Goal: Task Accomplishment & Management: Manage account settings

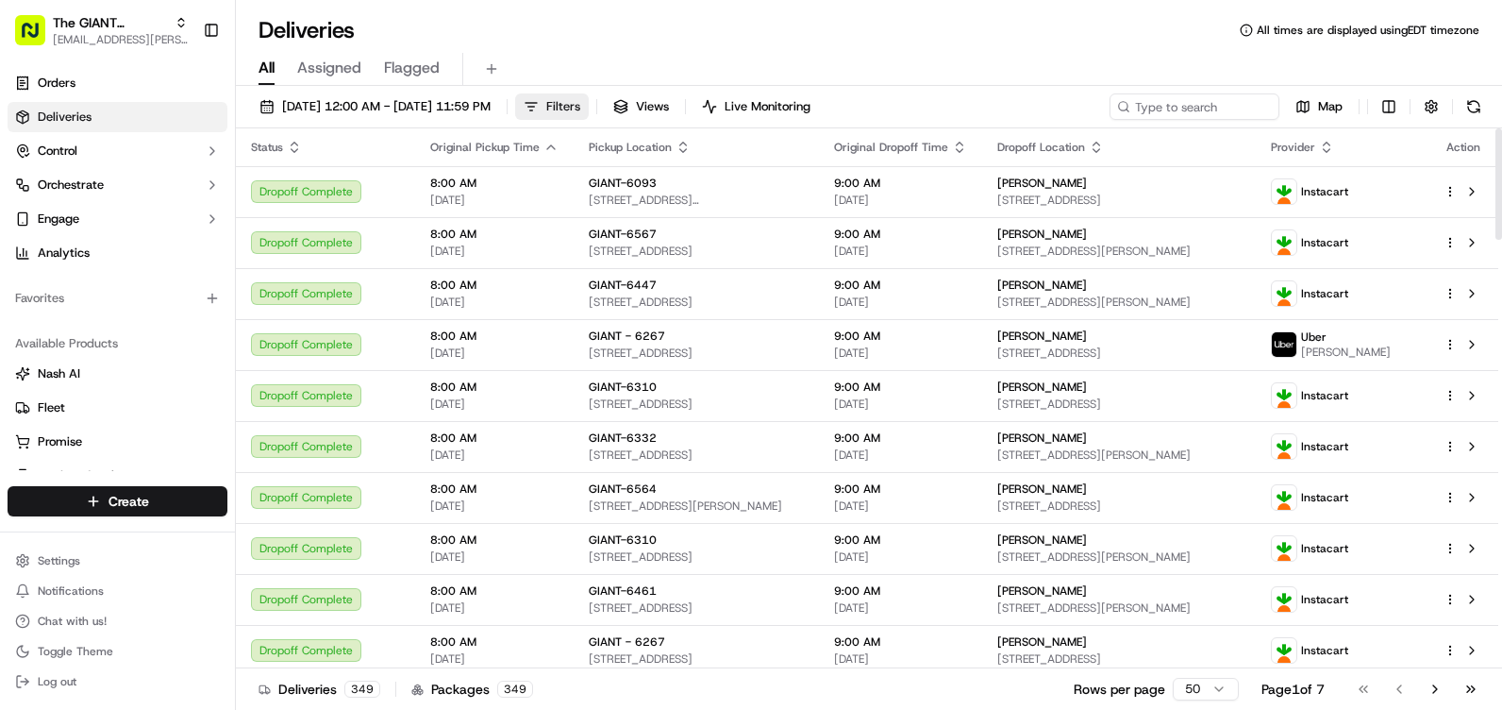
click at [580, 105] on span "Filters" at bounding box center [563, 106] width 34 height 17
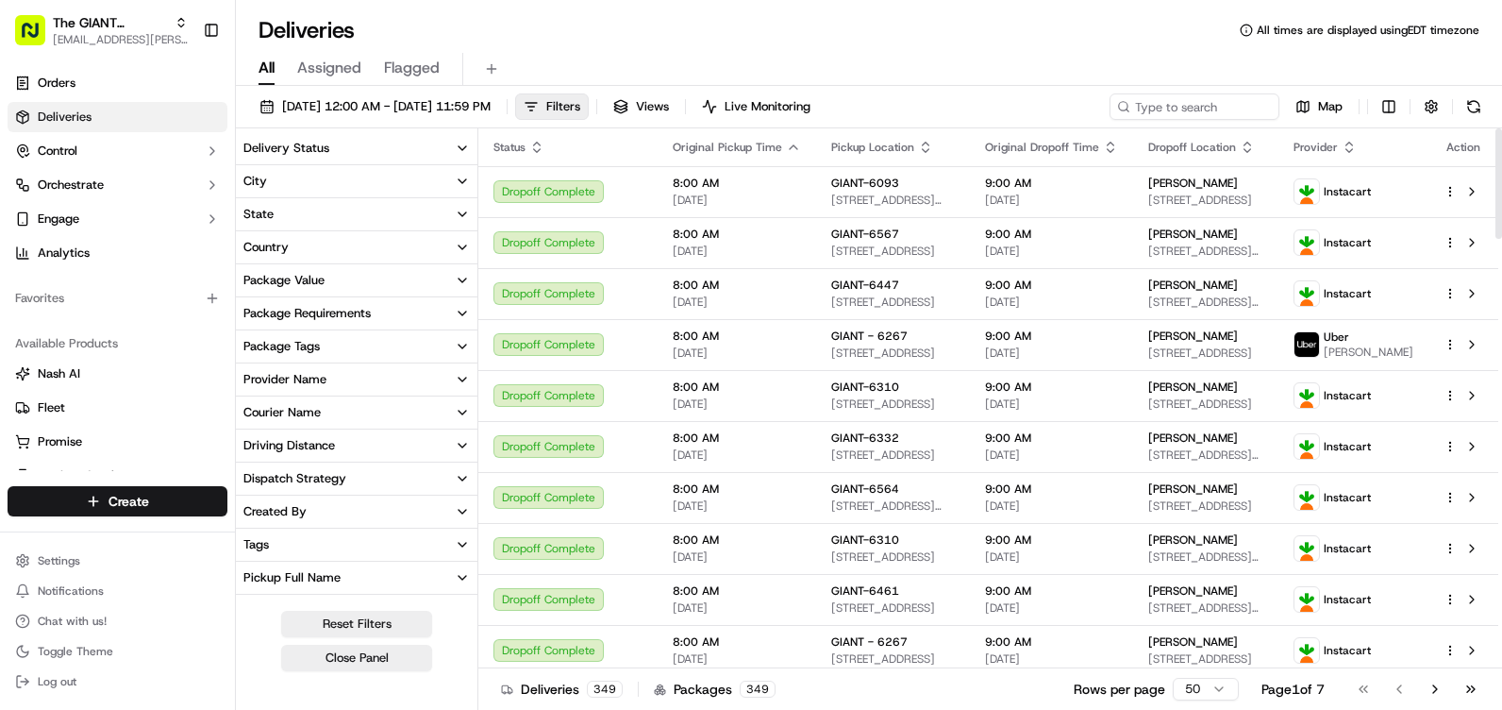
click at [297, 181] on button "City" at bounding box center [357, 181] width 242 height 32
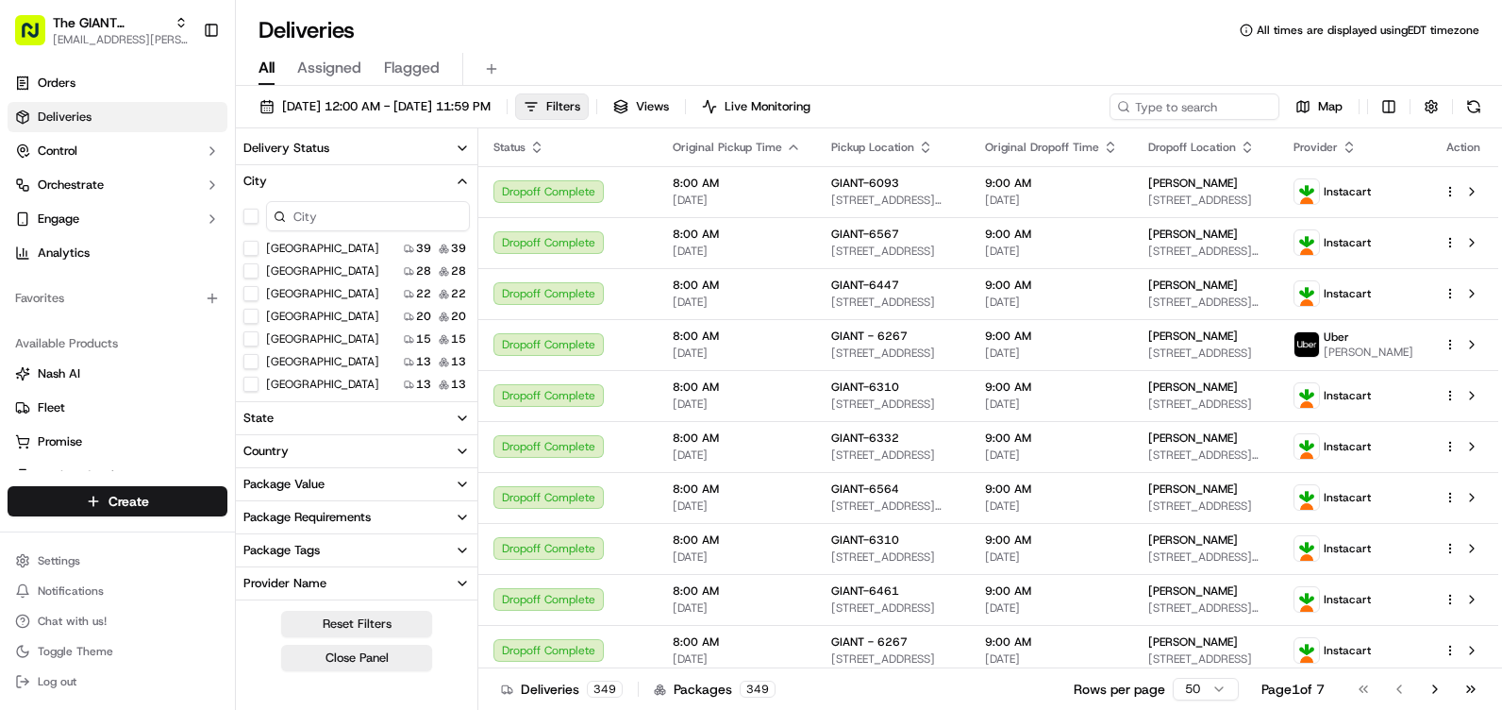
click at [404, 210] on input at bounding box center [368, 216] width 204 height 30
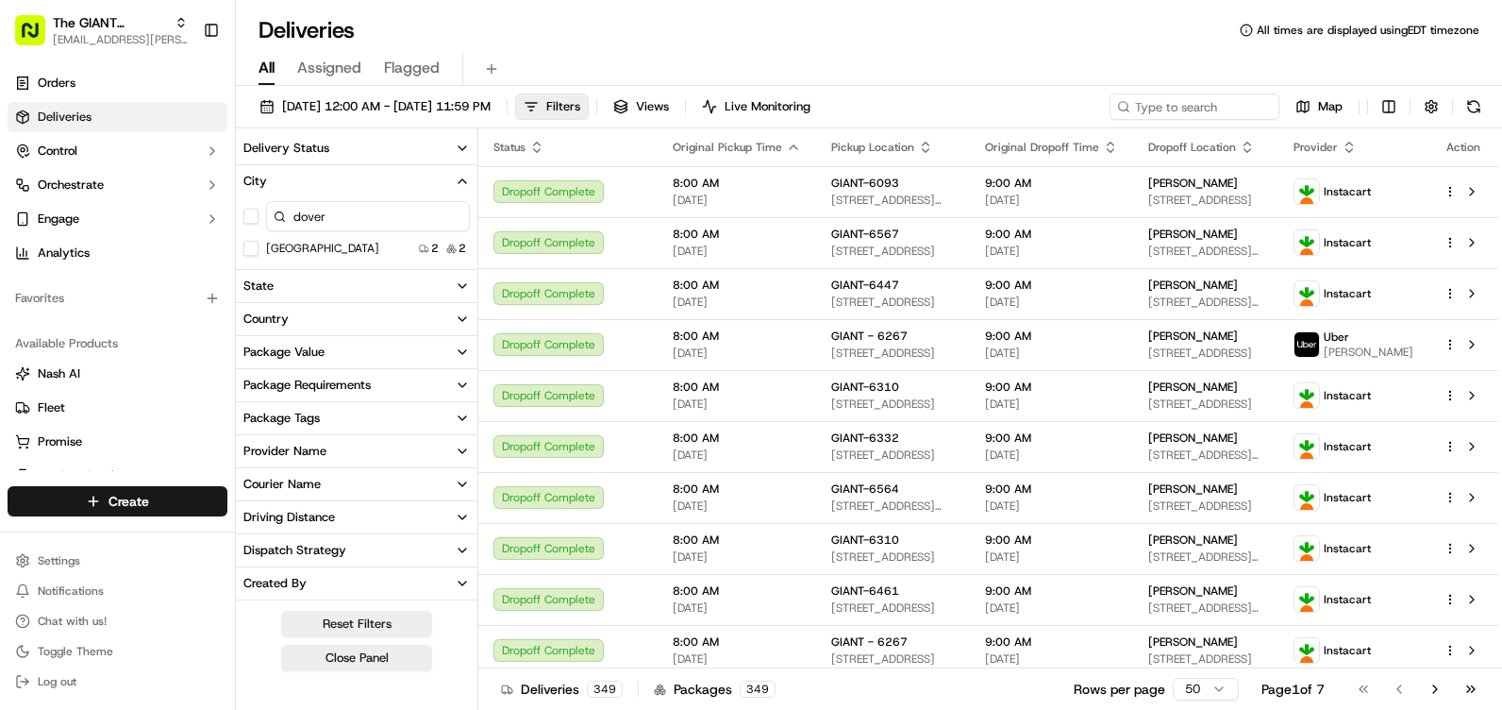
type input "dover"
click at [249, 248] on button "Dover" at bounding box center [250, 248] width 15 height 15
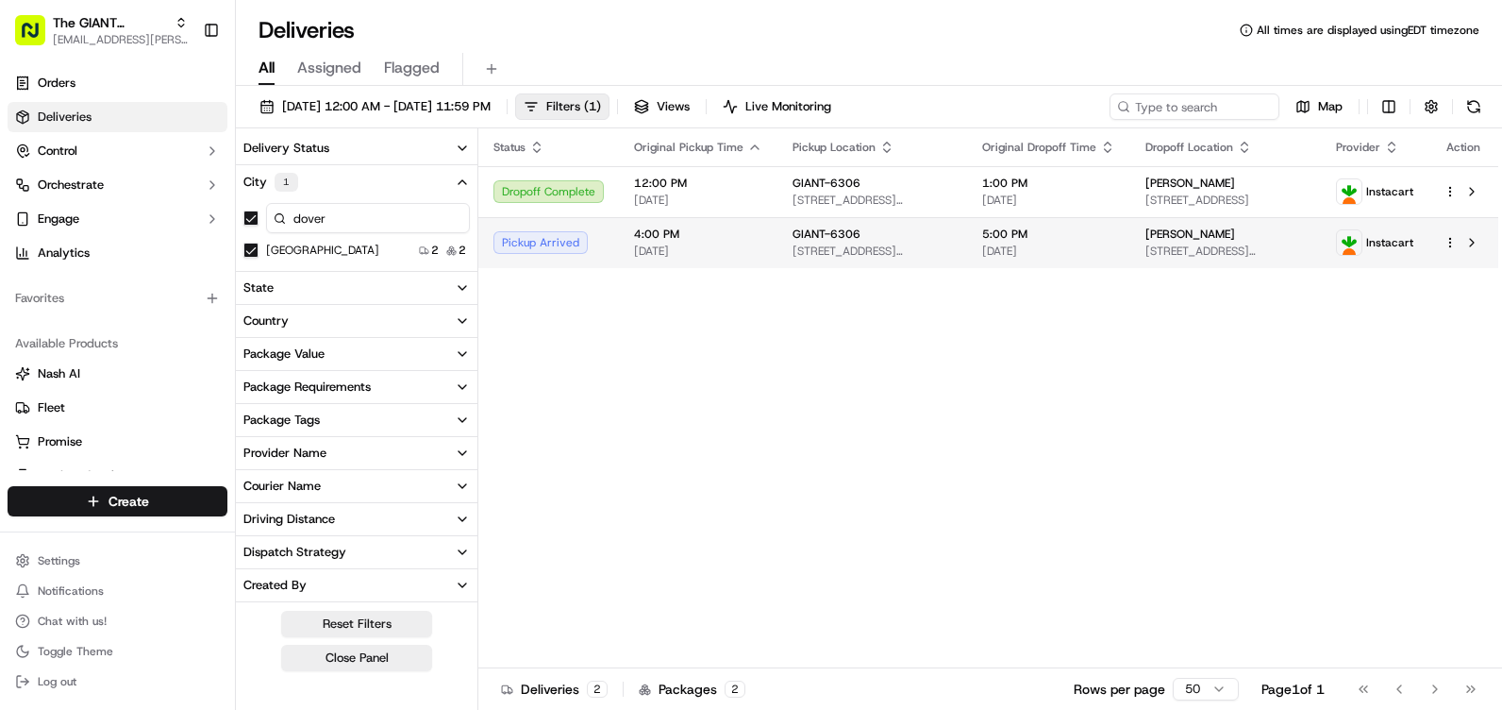
click at [654, 244] on span "[DATE]" at bounding box center [698, 250] width 128 height 15
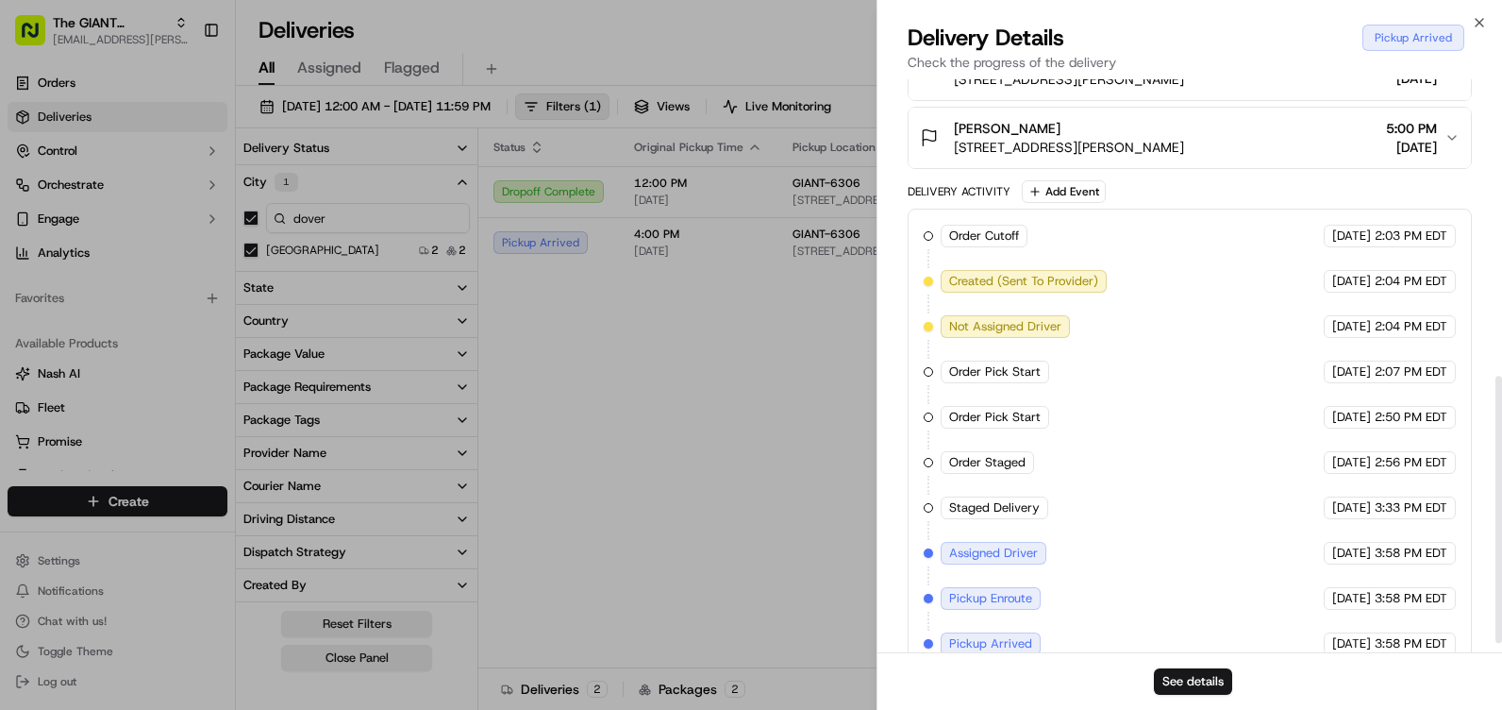
scroll to position [654, 0]
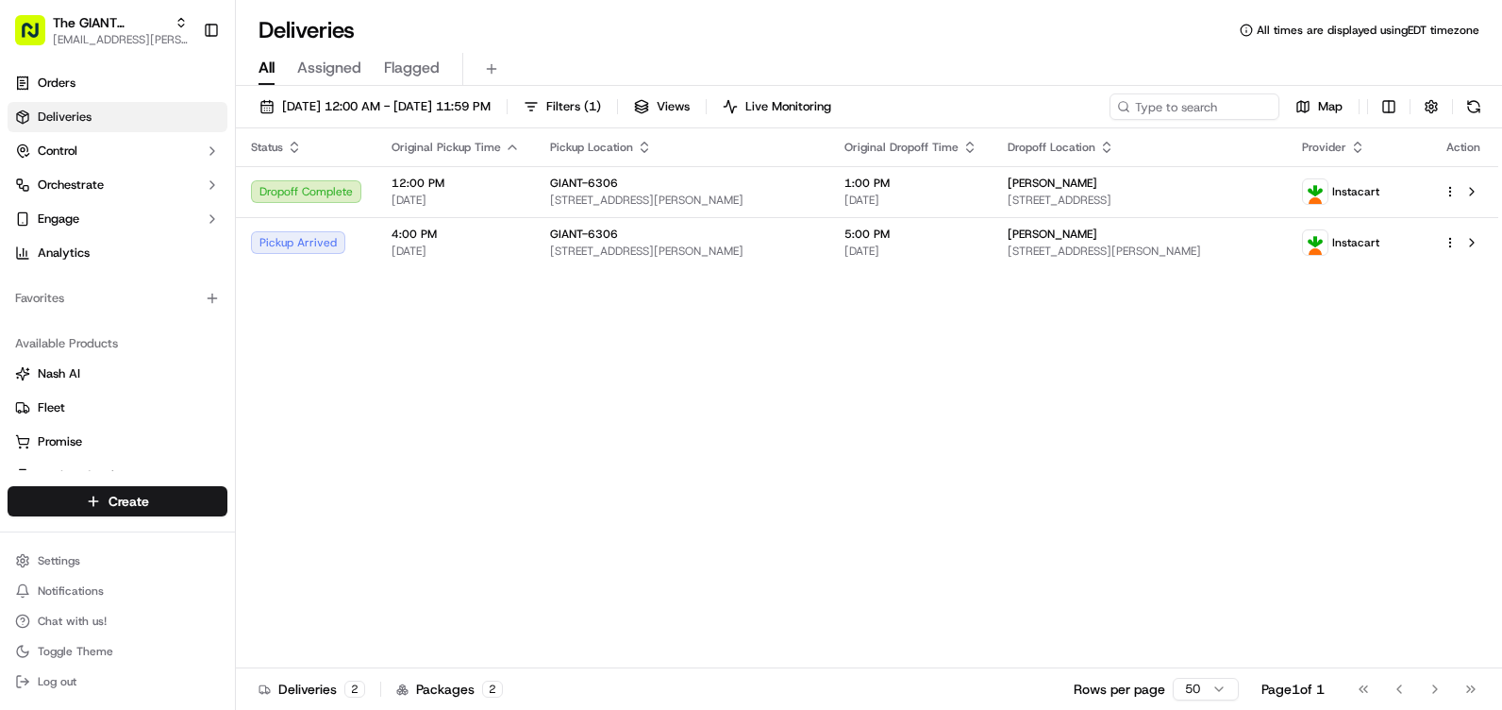
drag, startPoint x: 508, startPoint y: 399, endPoint x: 442, endPoint y: 337, distance: 90.8
click at [502, 393] on div "Status Original Pickup Time Pickup Location Original Dropoff Time Dropoff Locat…" at bounding box center [867, 398] width 1262 height 540
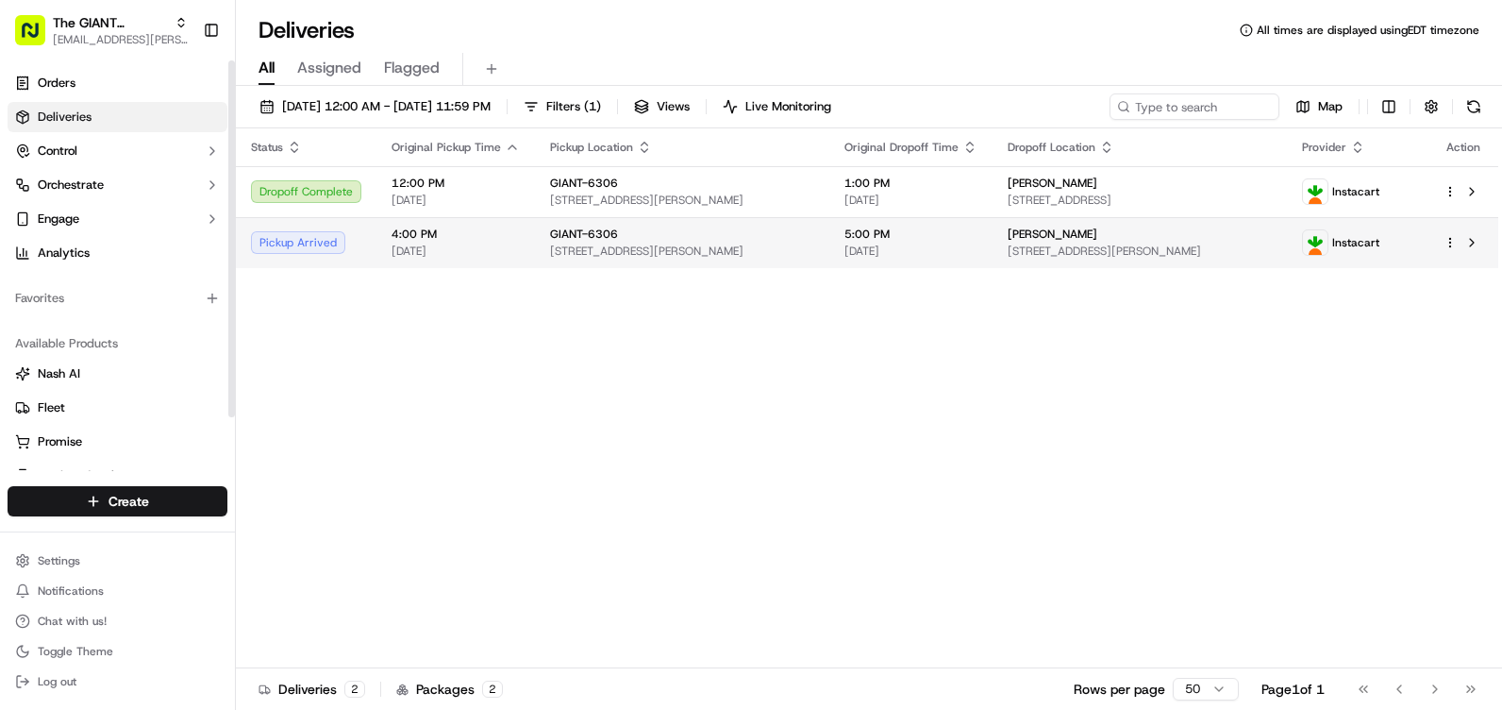
click at [437, 253] on span "[DATE]" at bounding box center [456, 250] width 128 height 15
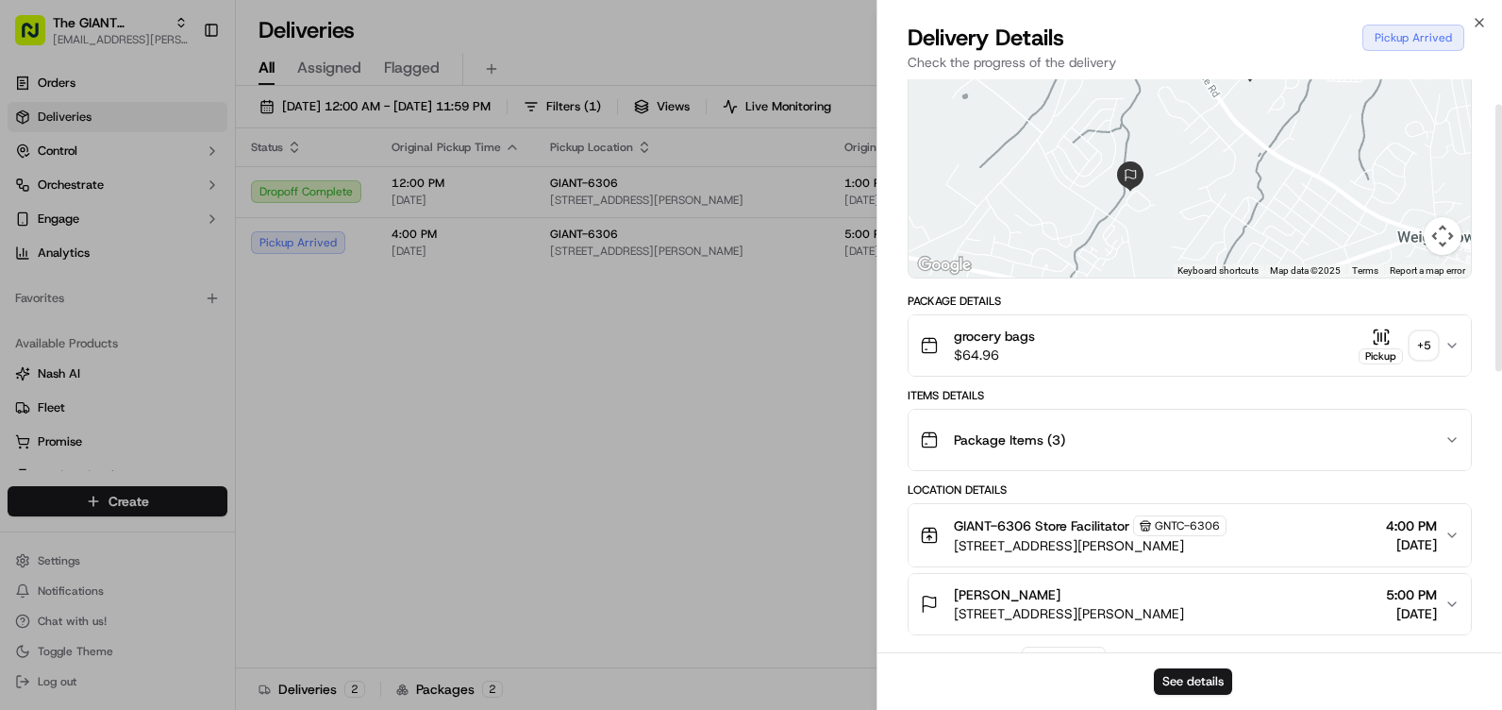
drag, startPoint x: 1195, startPoint y: 502, endPoint x: 1183, endPoint y: 593, distance: 92.2
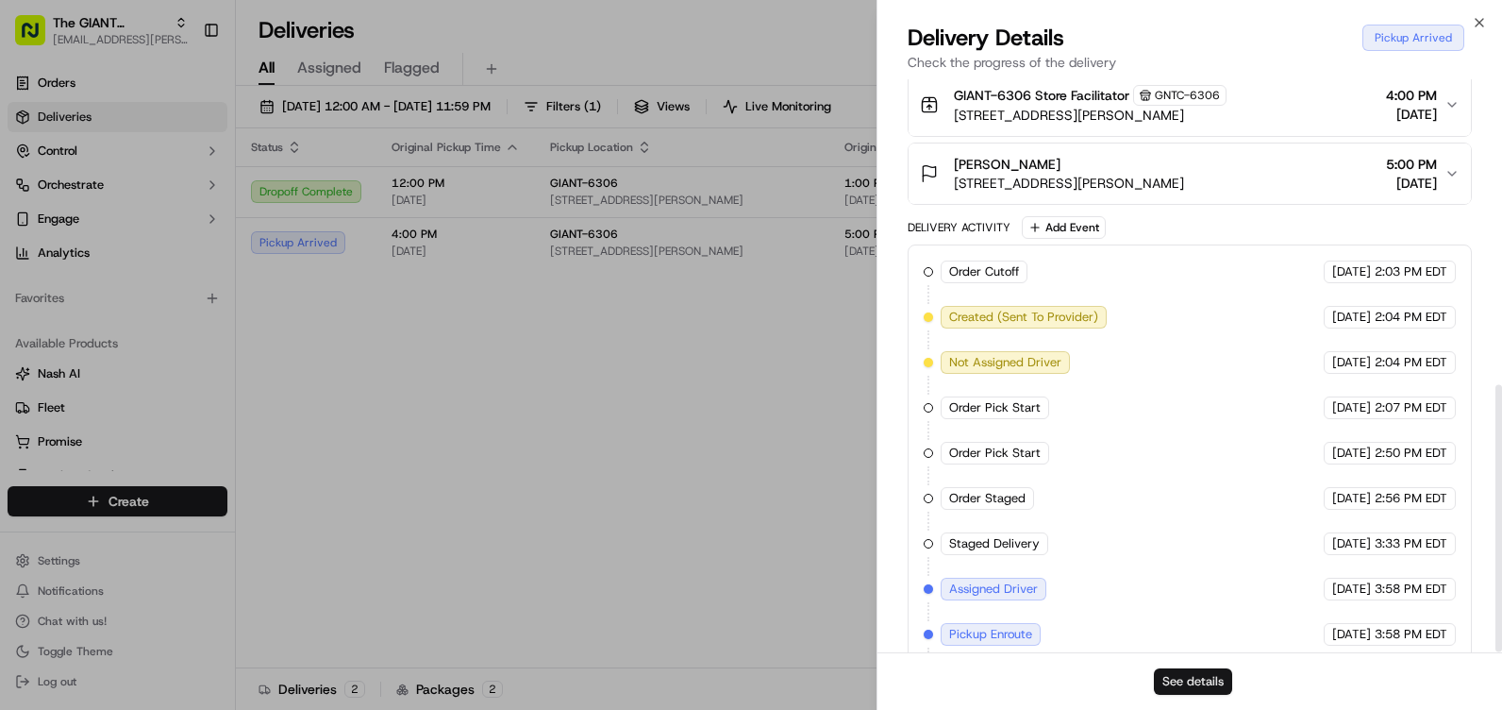
scroll to position [654, 0]
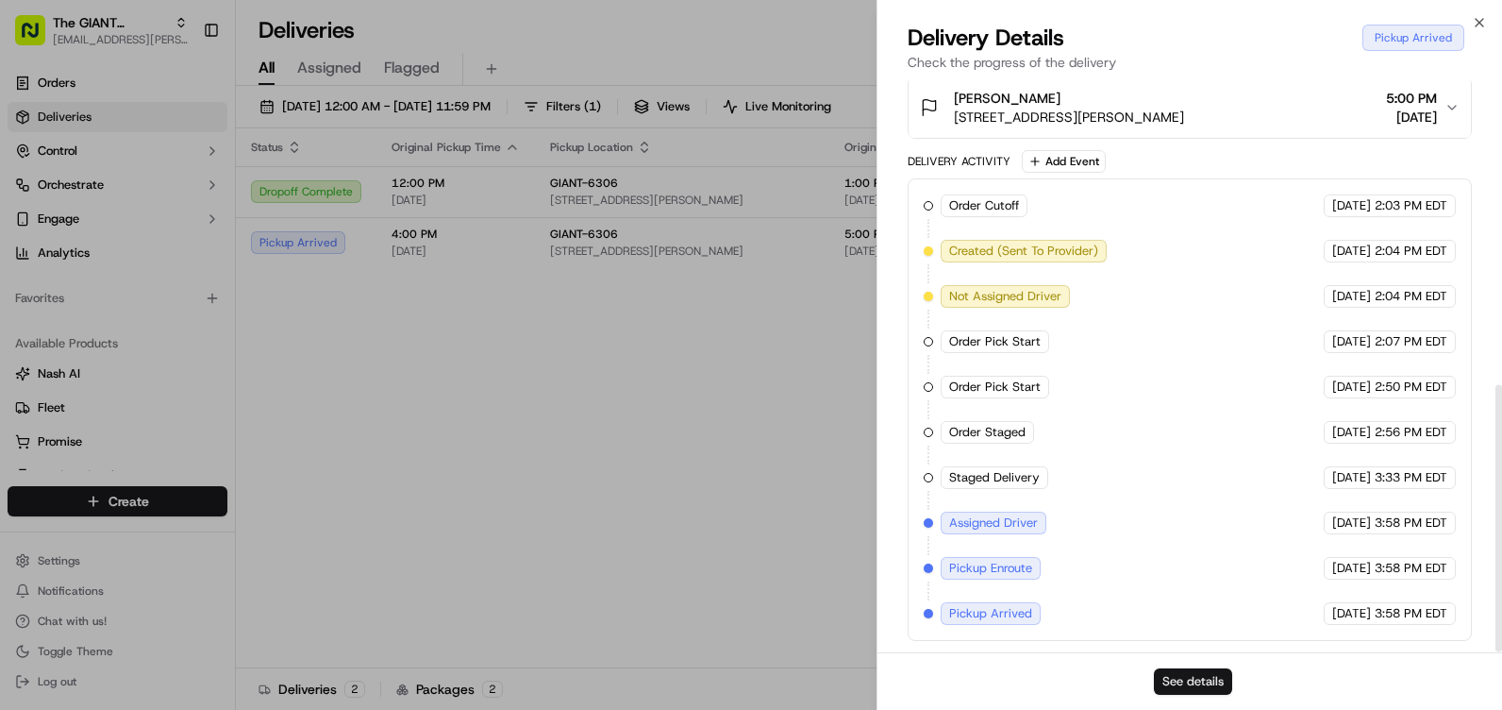
drag, startPoint x: 1172, startPoint y: 582, endPoint x: 1180, endPoint y: 685, distance: 103.2
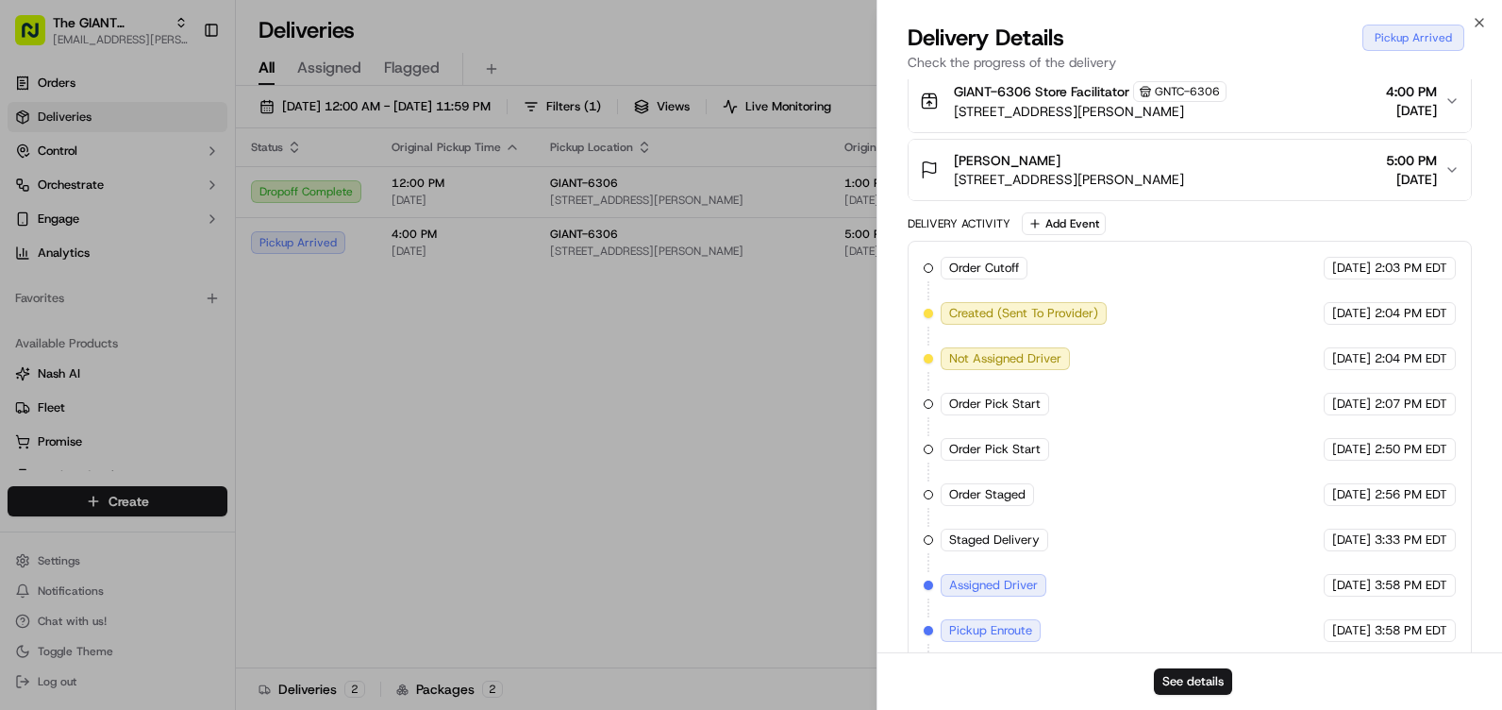
scroll to position [560, 0]
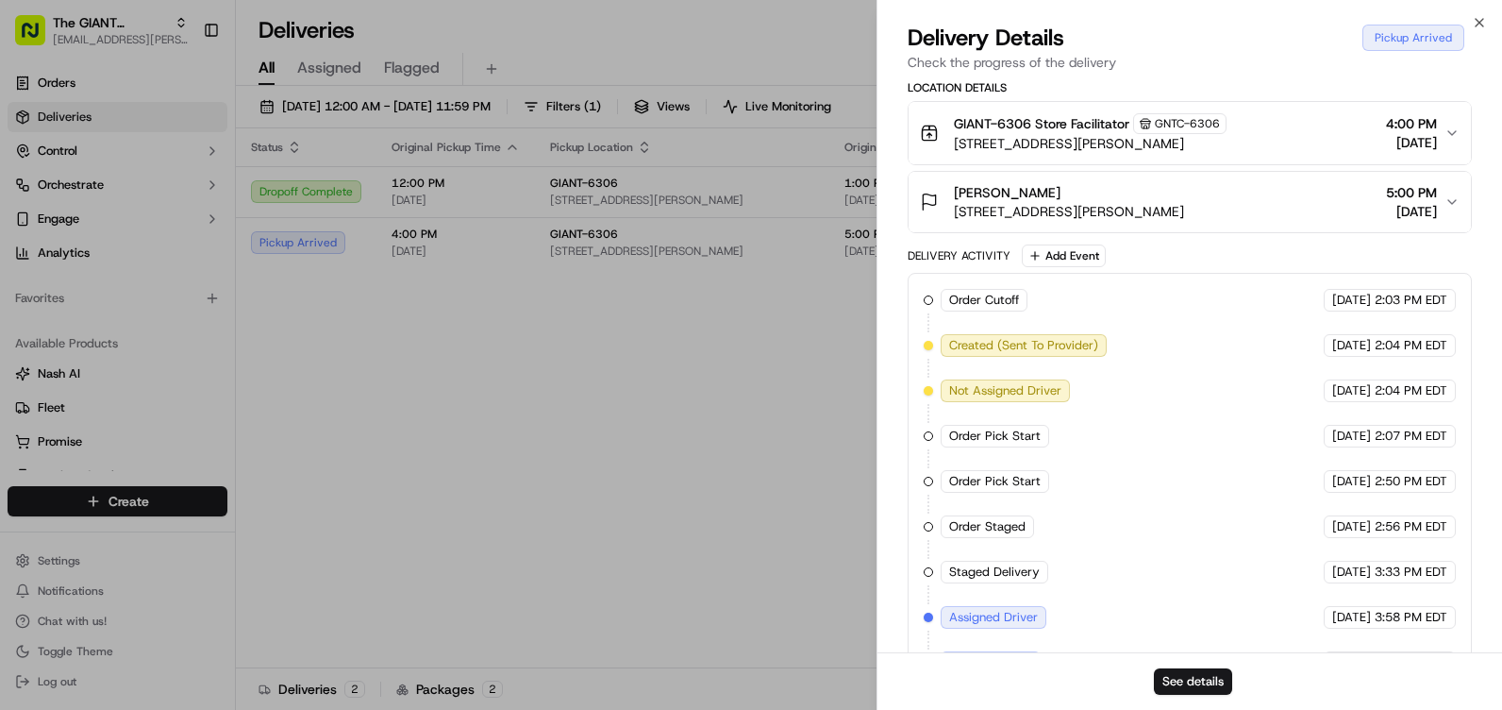
click at [1440, 193] on div "Jessica Chaney 2752 Genna Cir, Dover, PA 17315, US 5:00 PM 09/19/2025" at bounding box center [1182, 202] width 525 height 38
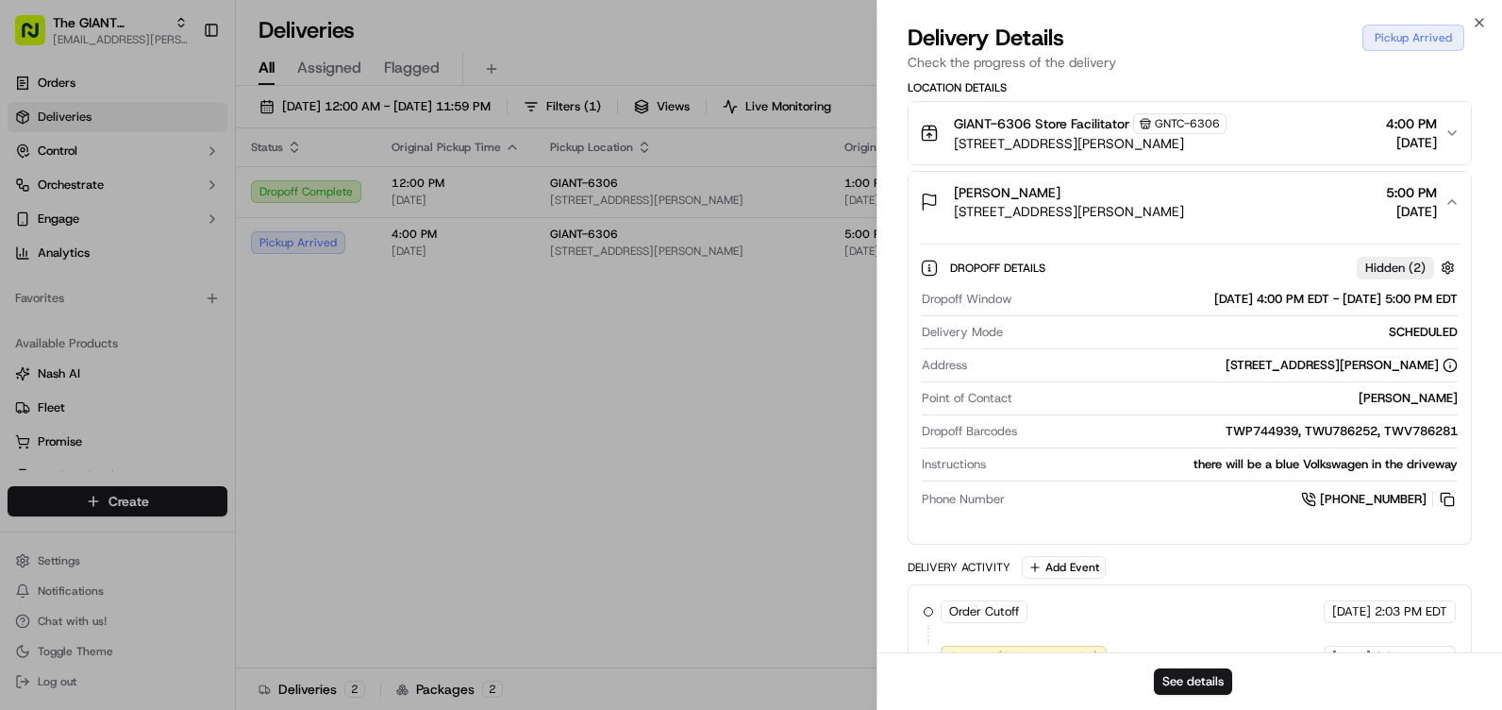
click at [1447, 200] on icon "button" at bounding box center [1452, 201] width 15 height 15
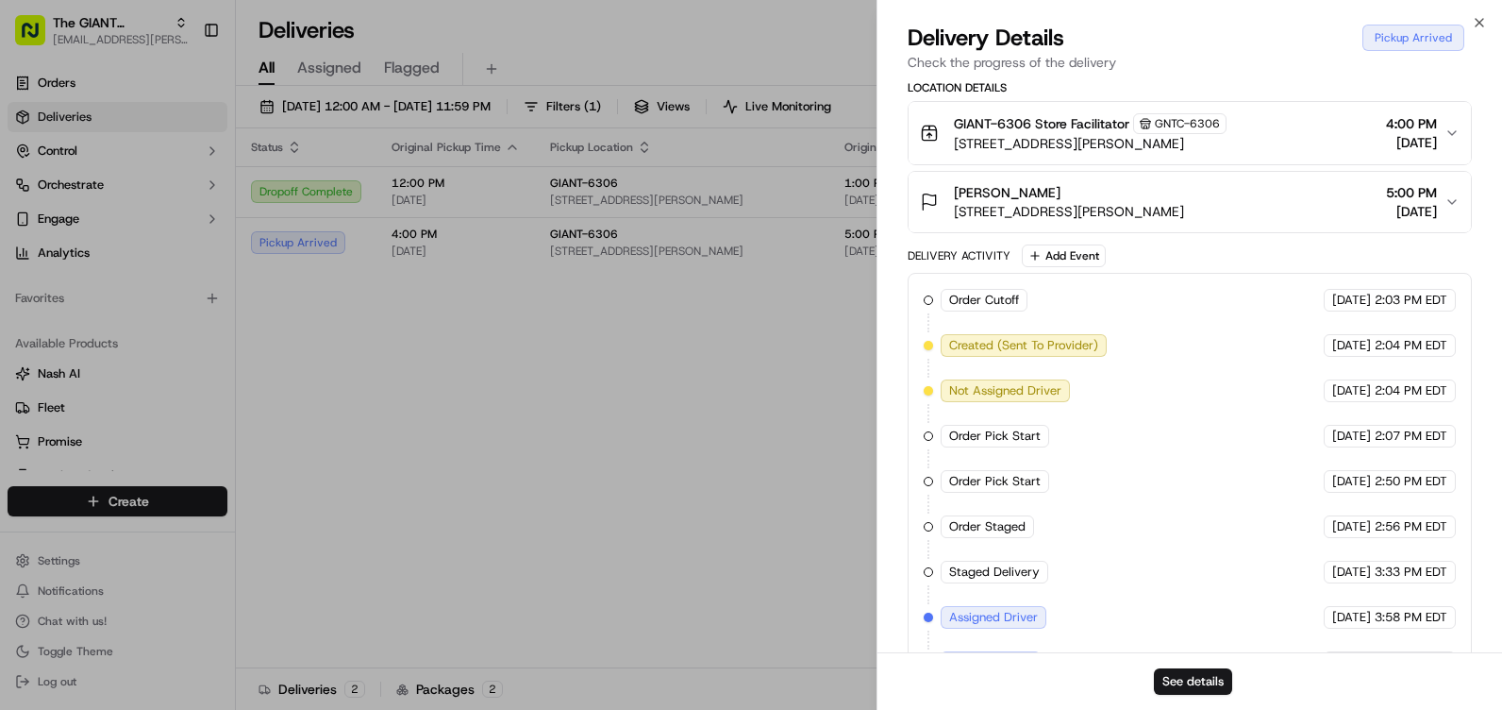
click at [929, 196] on icon "button" at bounding box center [929, 201] width 19 height 19
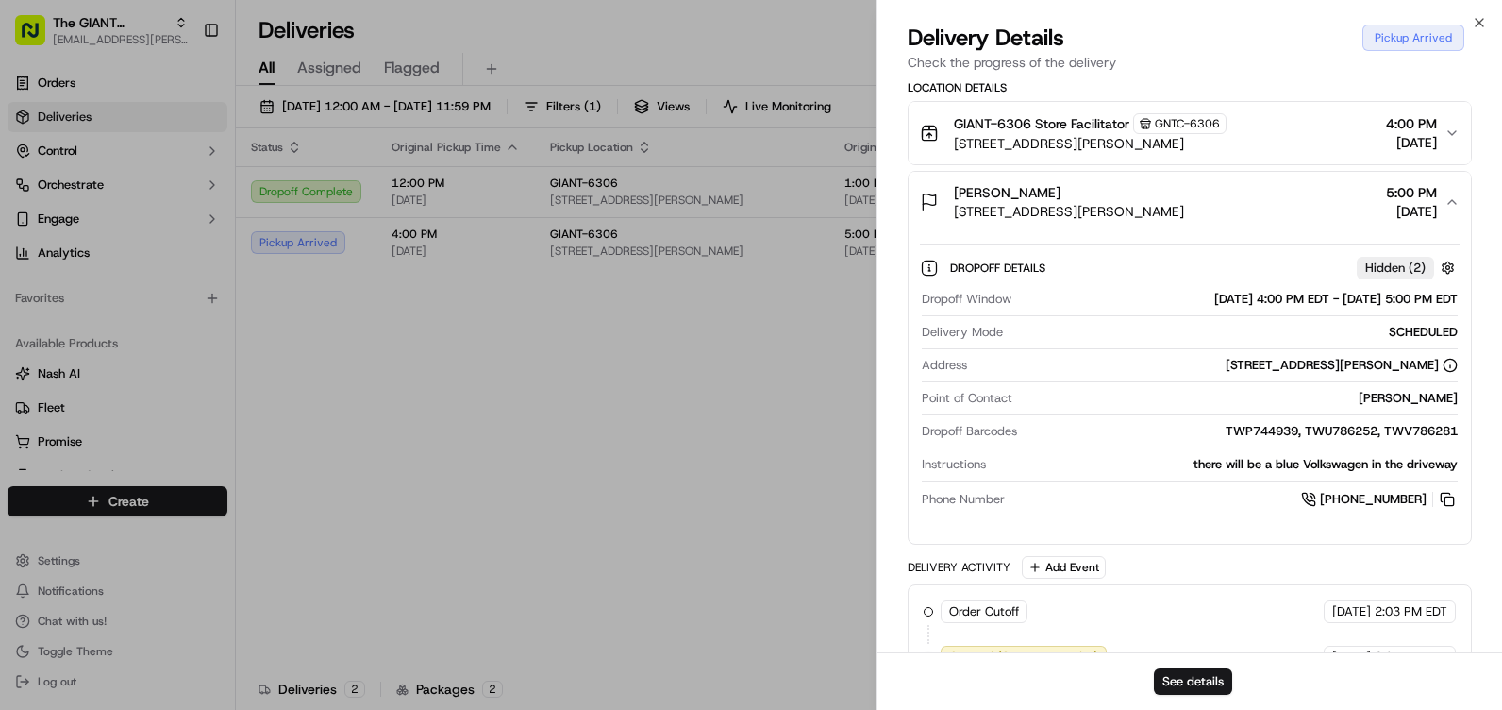
click at [928, 196] on icon "button" at bounding box center [929, 201] width 19 height 19
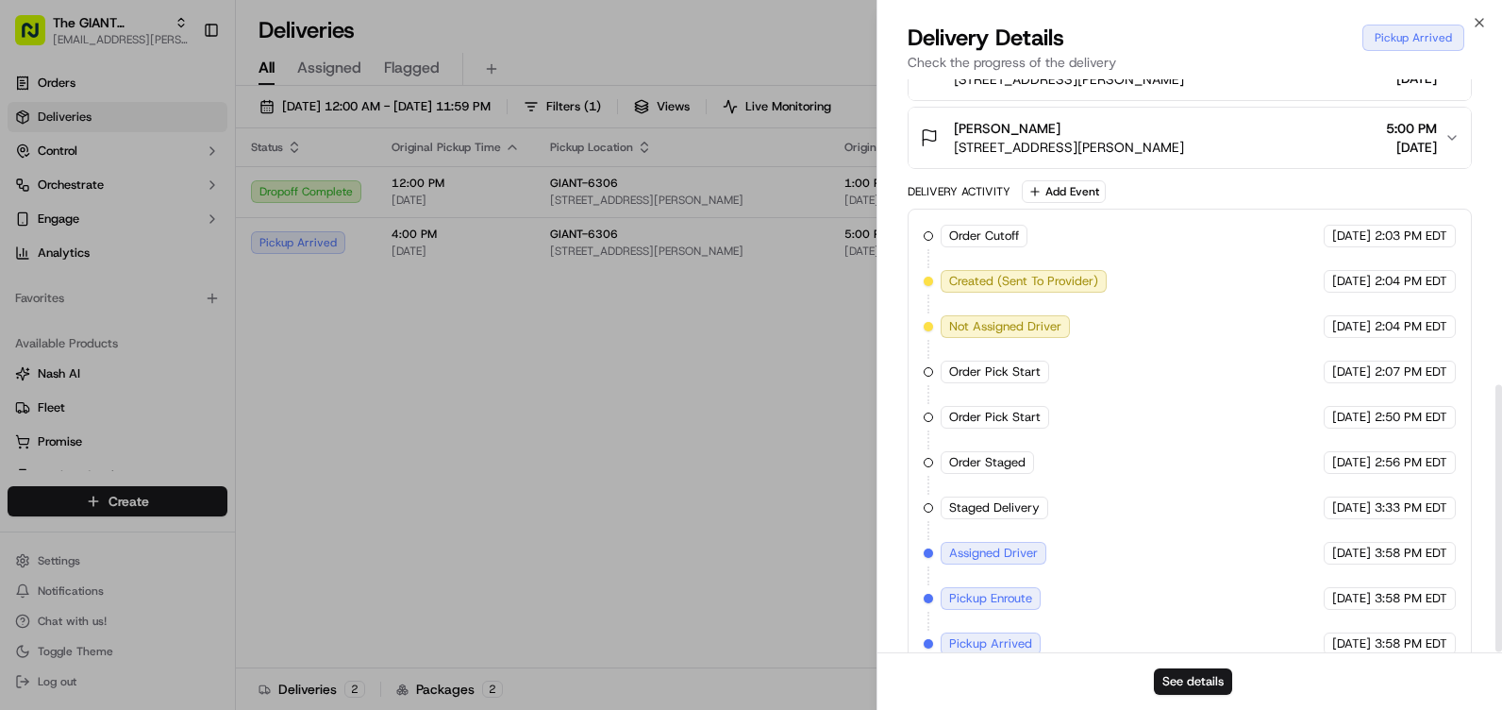
scroll to position [654, 0]
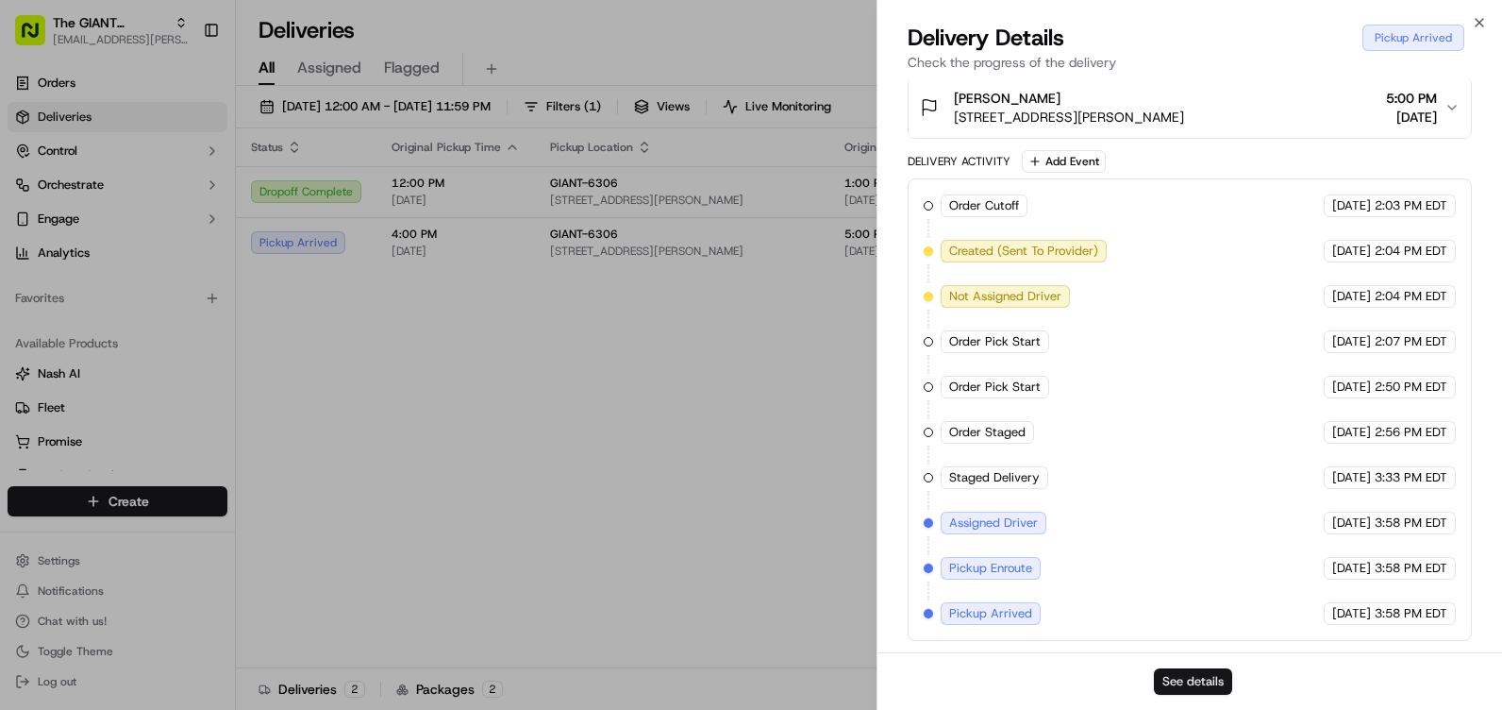
click at [1195, 687] on button "See details" at bounding box center [1193, 681] width 78 height 26
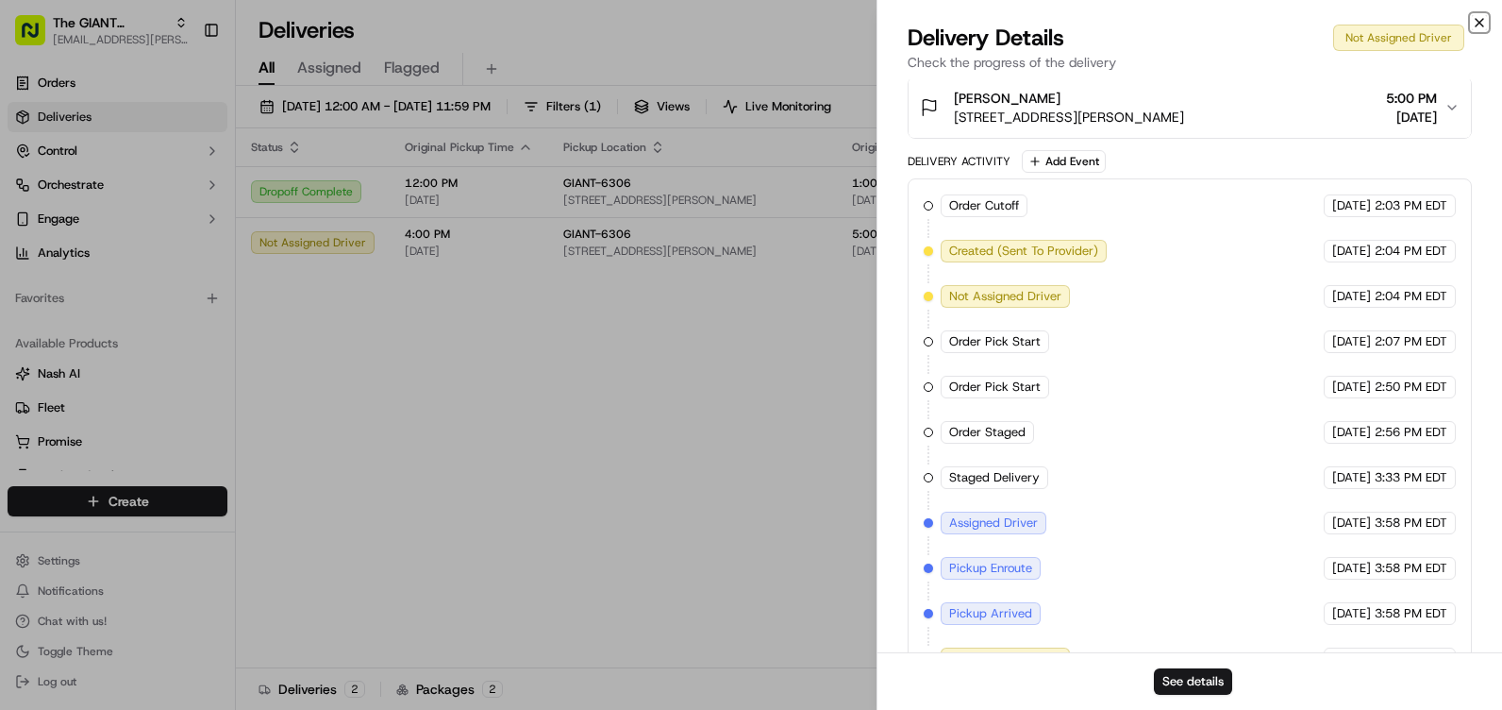
click at [1475, 25] on icon "button" at bounding box center [1479, 22] width 15 height 15
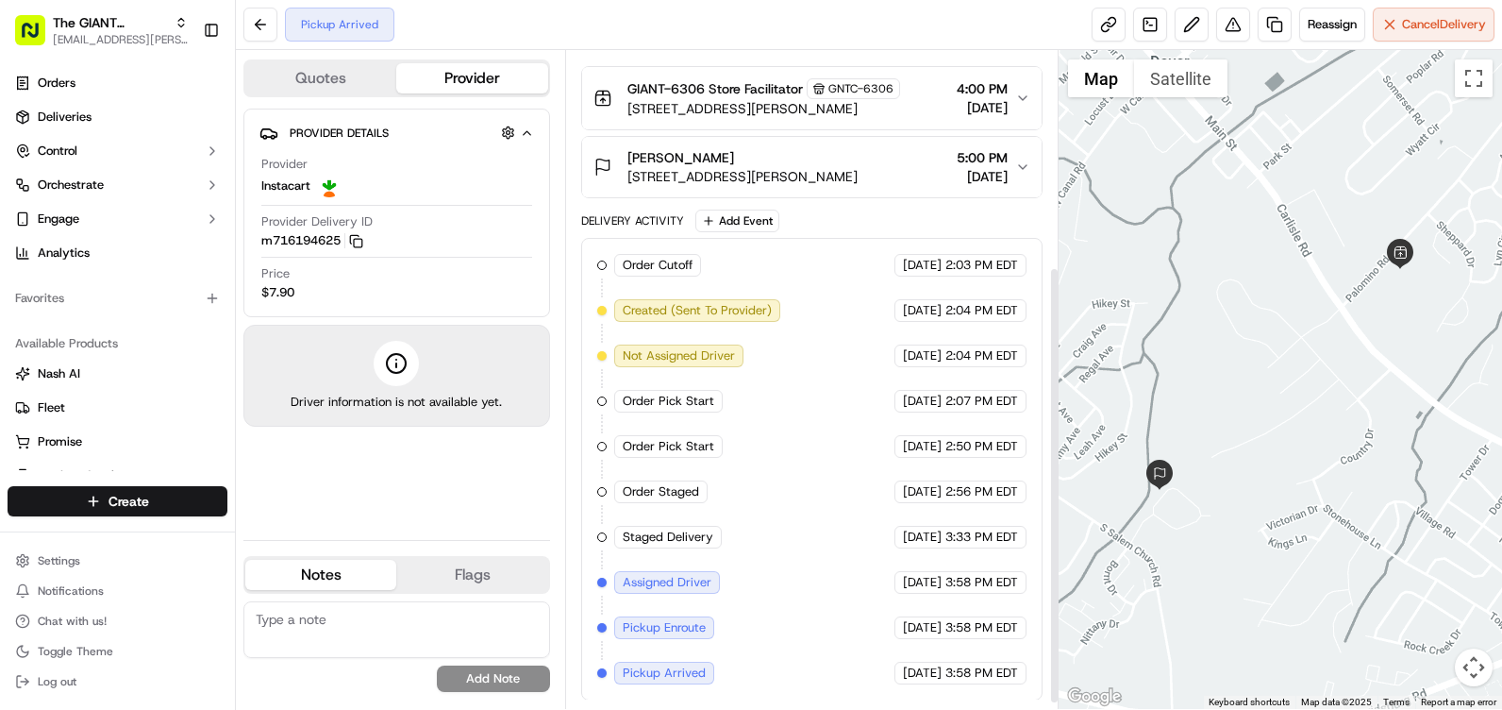
scroll to position [334, 0]
click at [373, 355] on div "Driver information is not available yet." at bounding box center [396, 376] width 307 height 102
click at [334, 88] on button "Quotes" at bounding box center [320, 78] width 151 height 30
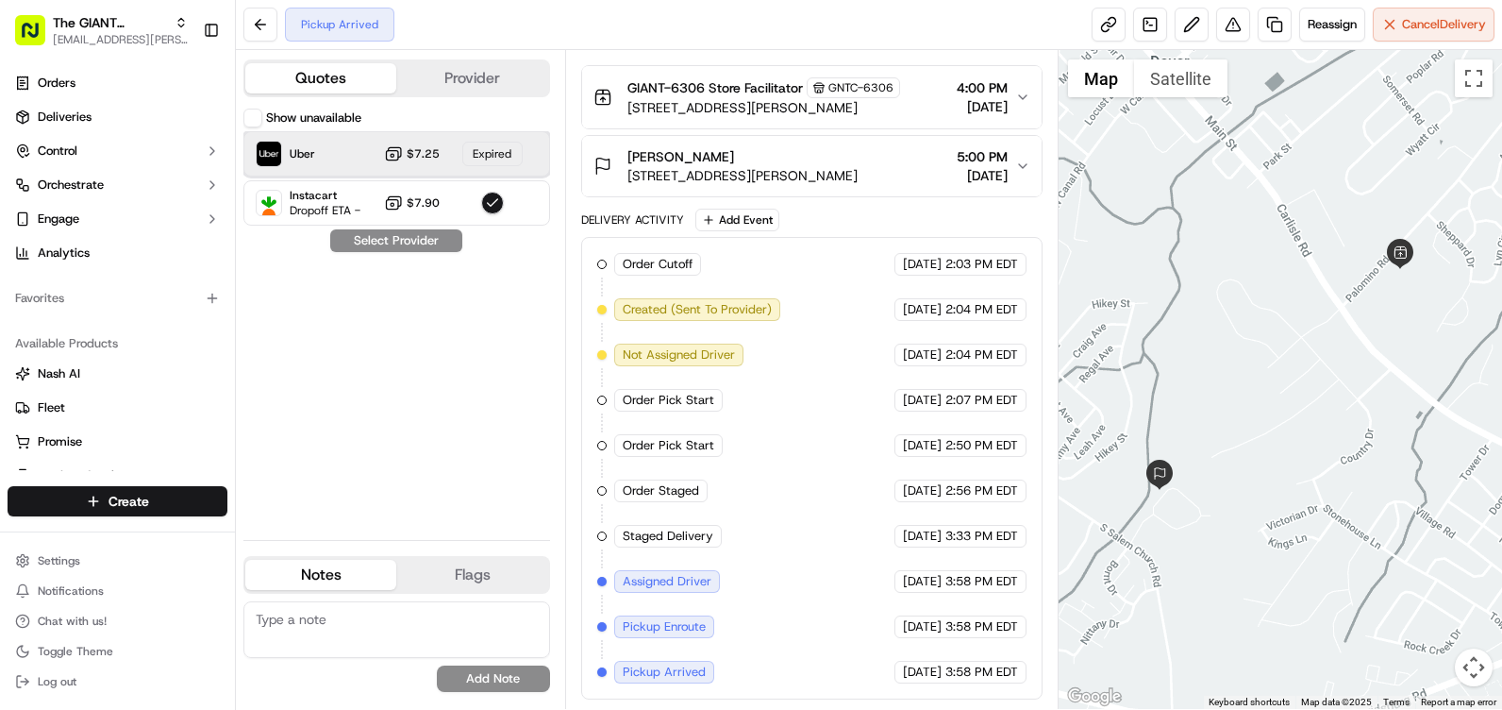
click at [479, 150] on div "Expired" at bounding box center [492, 154] width 60 height 25
click at [495, 276] on div "Show unavailable Uber $7.25 Expired Instacart Dropoff ETA - $7.90 Select Provid…" at bounding box center [396, 317] width 307 height 416
drag, startPoint x: 752, startPoint y: 532, endPoint x: 803, endPoint y: 659, distance: 136.3
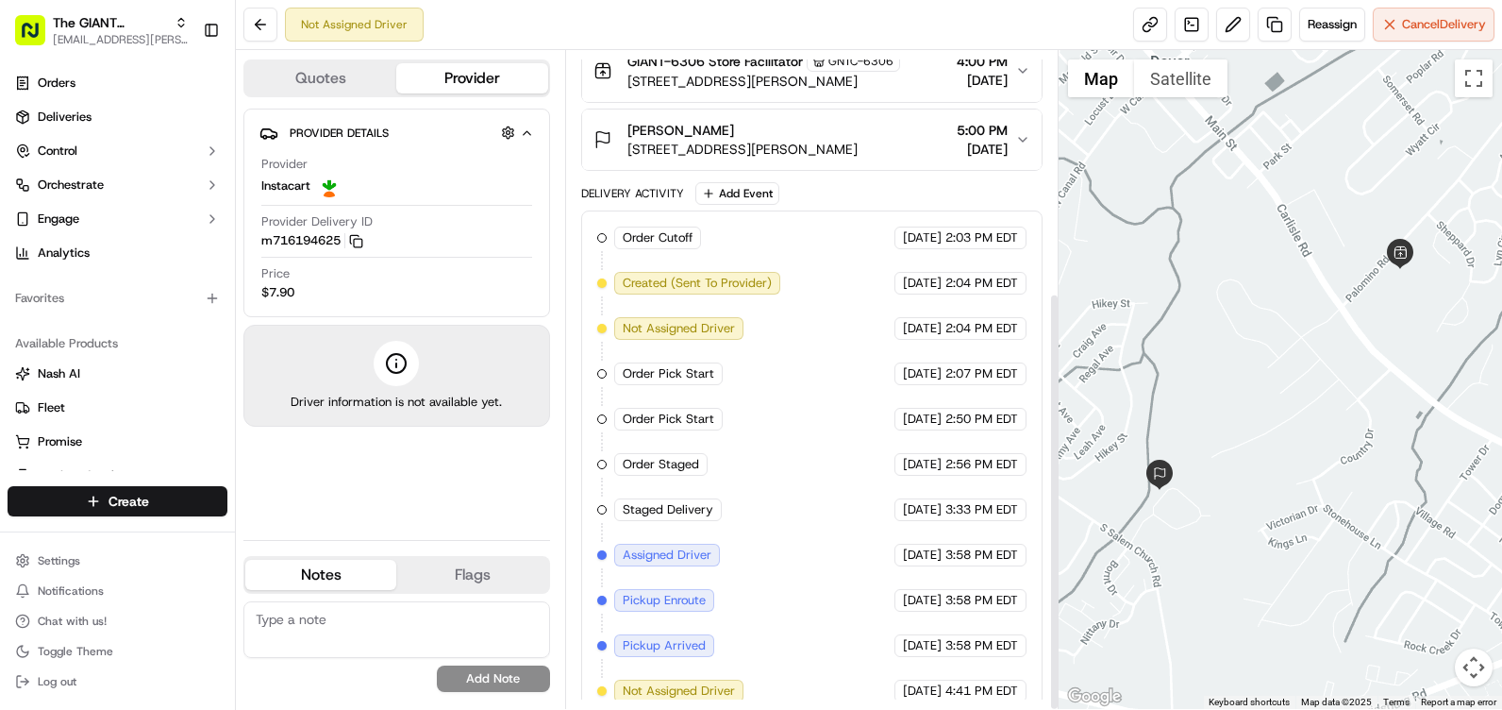
scroll to position [379, 0]
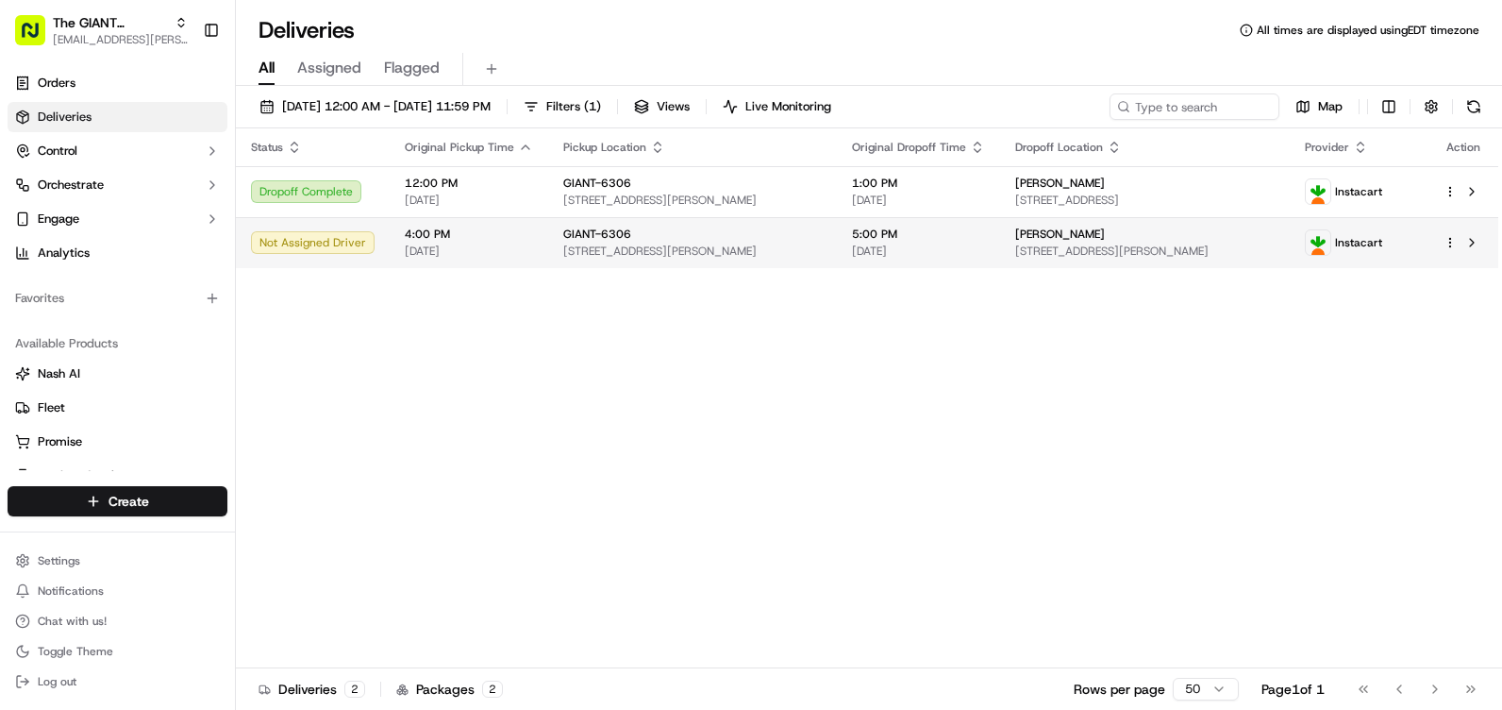
click at [848, 239] on td "5:00 PM 09/19/2025" at bounding box center [918, 242] width 163 height 51
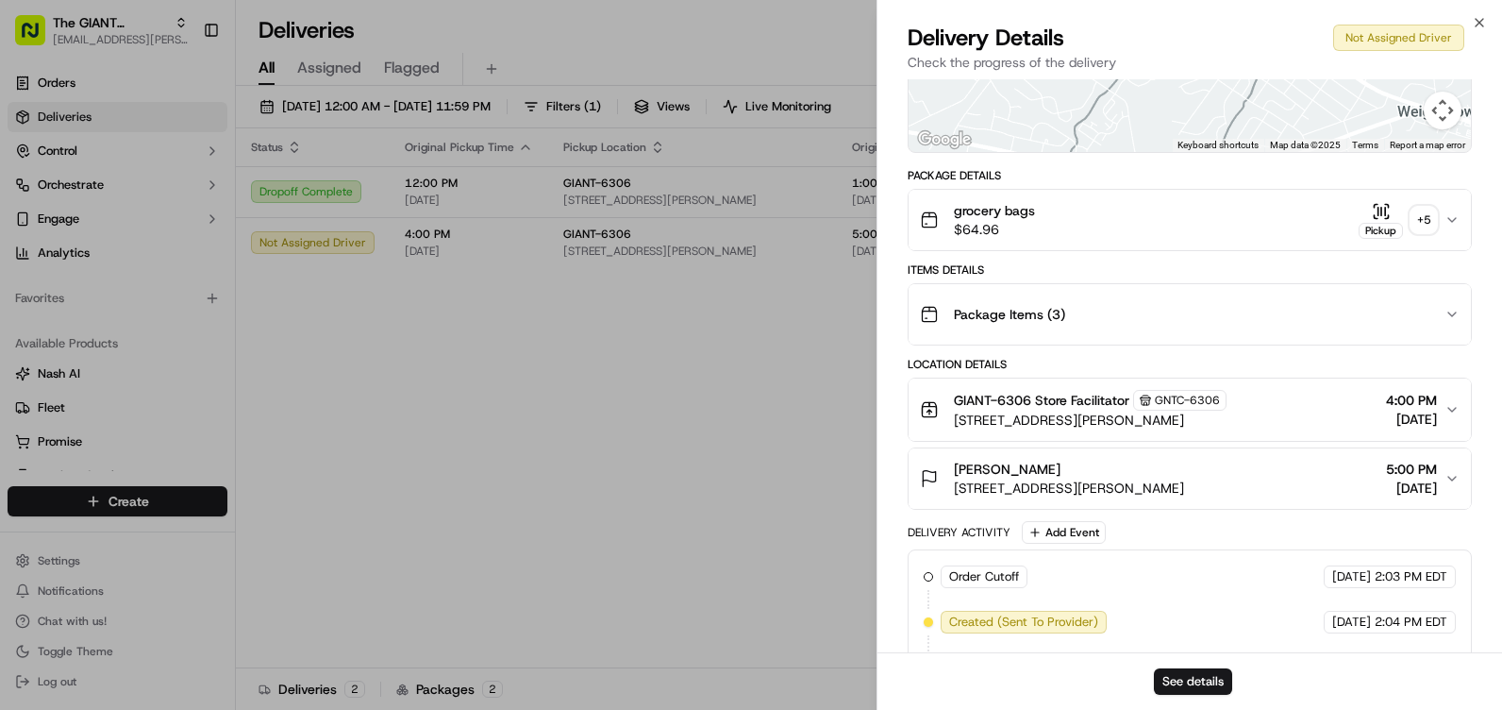
scroll to position [377, 0]
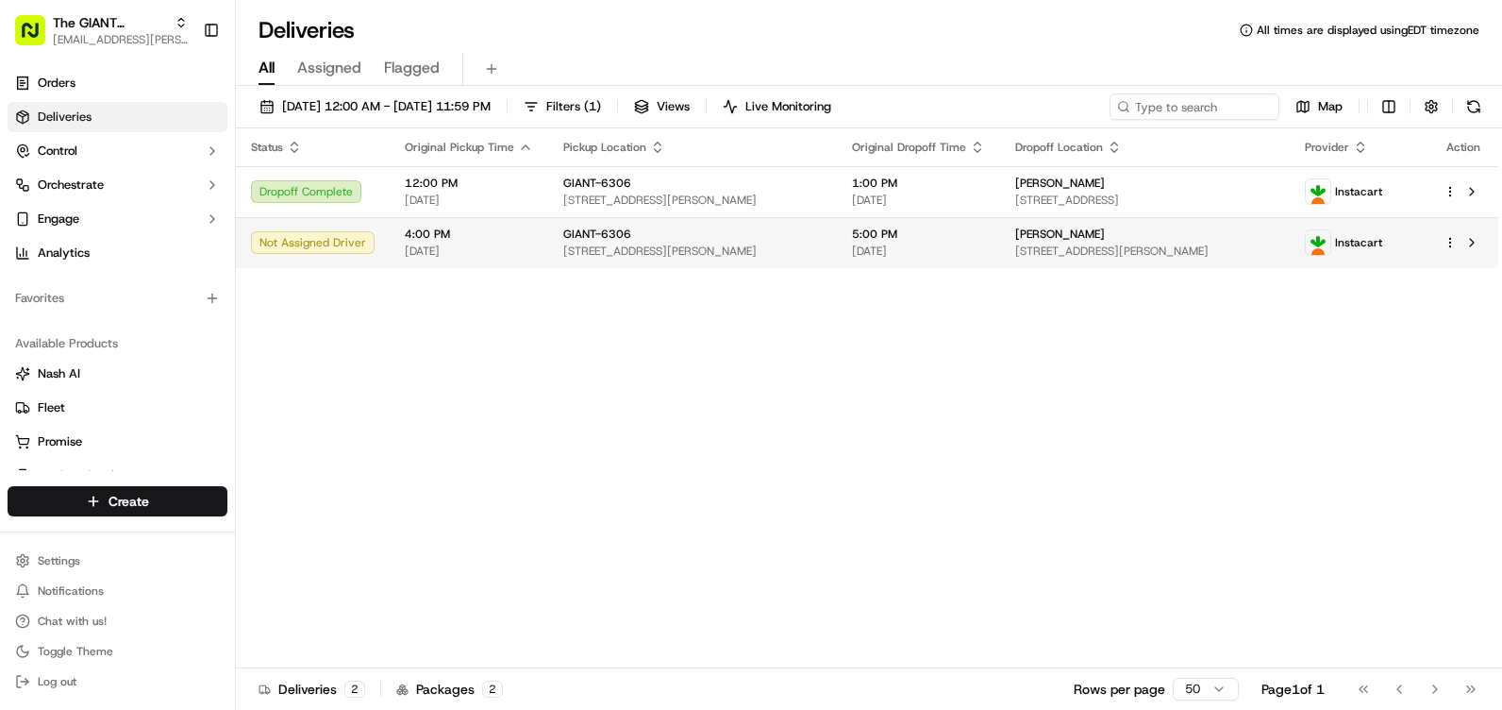
click at [441, 256] on span "[DATE]" at bounding box center [469, 250] width 128 height 15
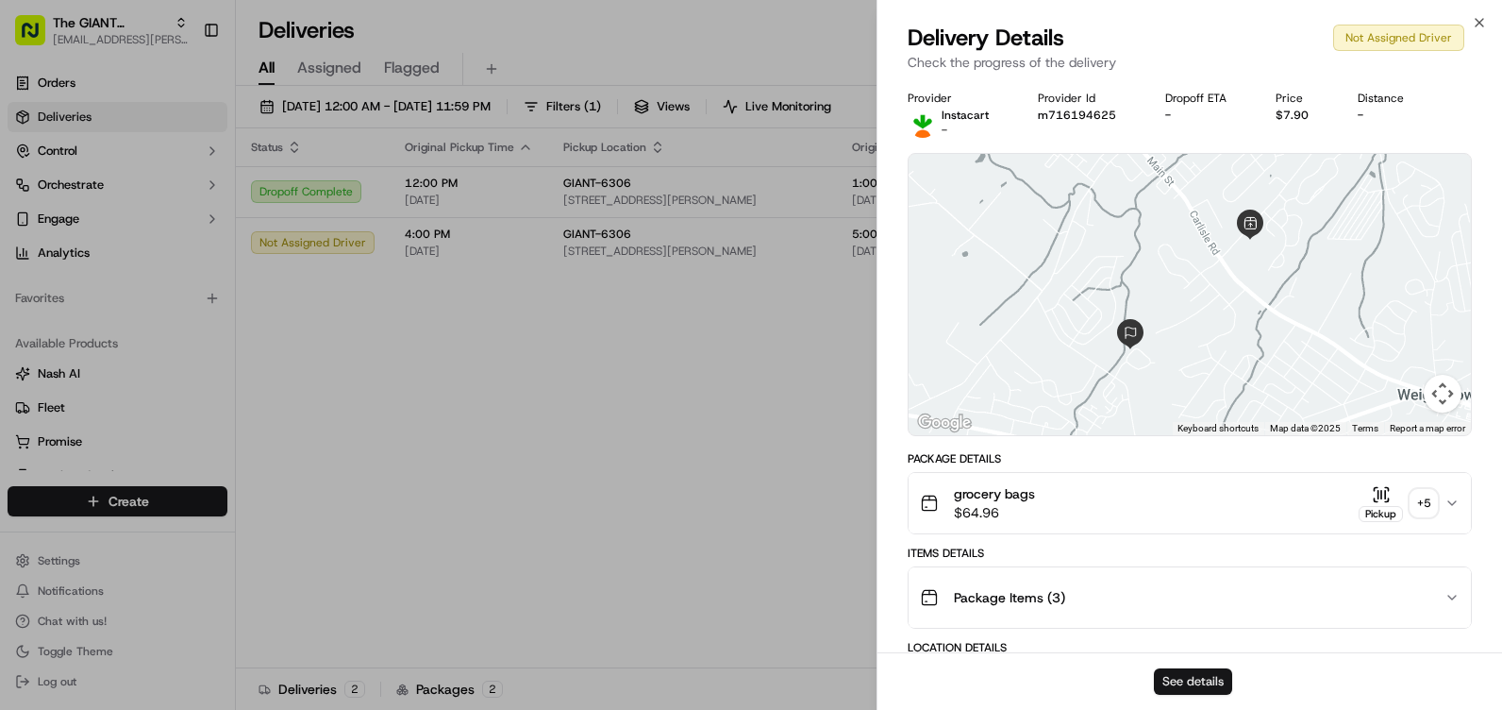
click at [1191, 683] on button "See details" at bounding box center [1193, 681] width 78 height 26
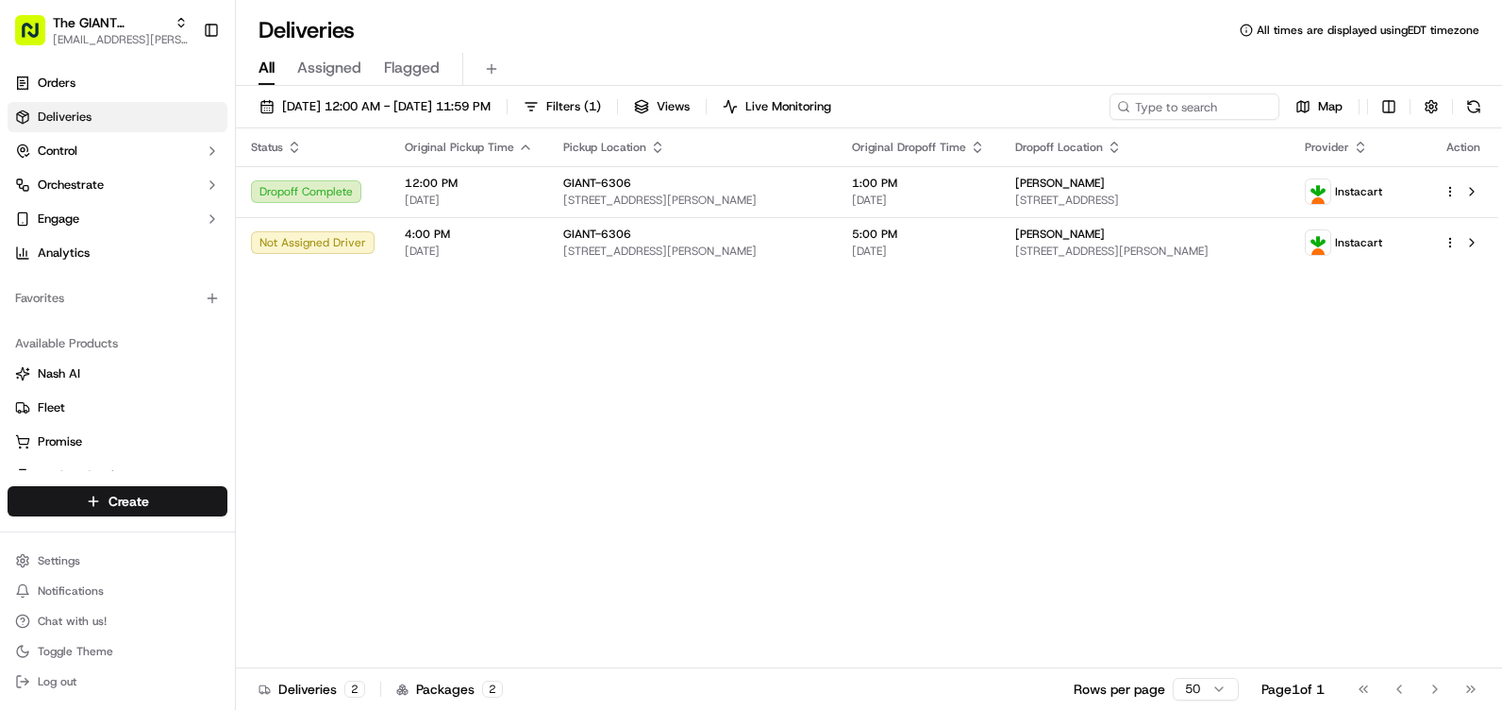
click at [876, 449] on div "Status Original Pickup Time Pickup Location Original Dropoff Time Dropoff Locat…" at bounding box center [867, 398] width 1262 height 540
click at [1184, 476] on div "Status Original Pickup Time Pickup Location Original Dropoff Time Dropoff Locat…" at bounding box center [867, 398] width 1262 height 540
click at [1009, 440] on div "Status Original Pickup Time Pickup Location Original Dropoff Time Dropoff Locat…" at bounding box center [867, 398] width 1262 height 540
click at [1003, 439] on div "Status Original Pickup Time Pickup Location Original Dropoff Time Dropoff Locat…" at bounding box center [867, 398] width 1262 height 540
click at [969, 431] on div "Status Original Pickup Time Pickup Location Original Dropoff Time Dropoff Locat…" at bounding box center [867, 398] width 1262 height 540
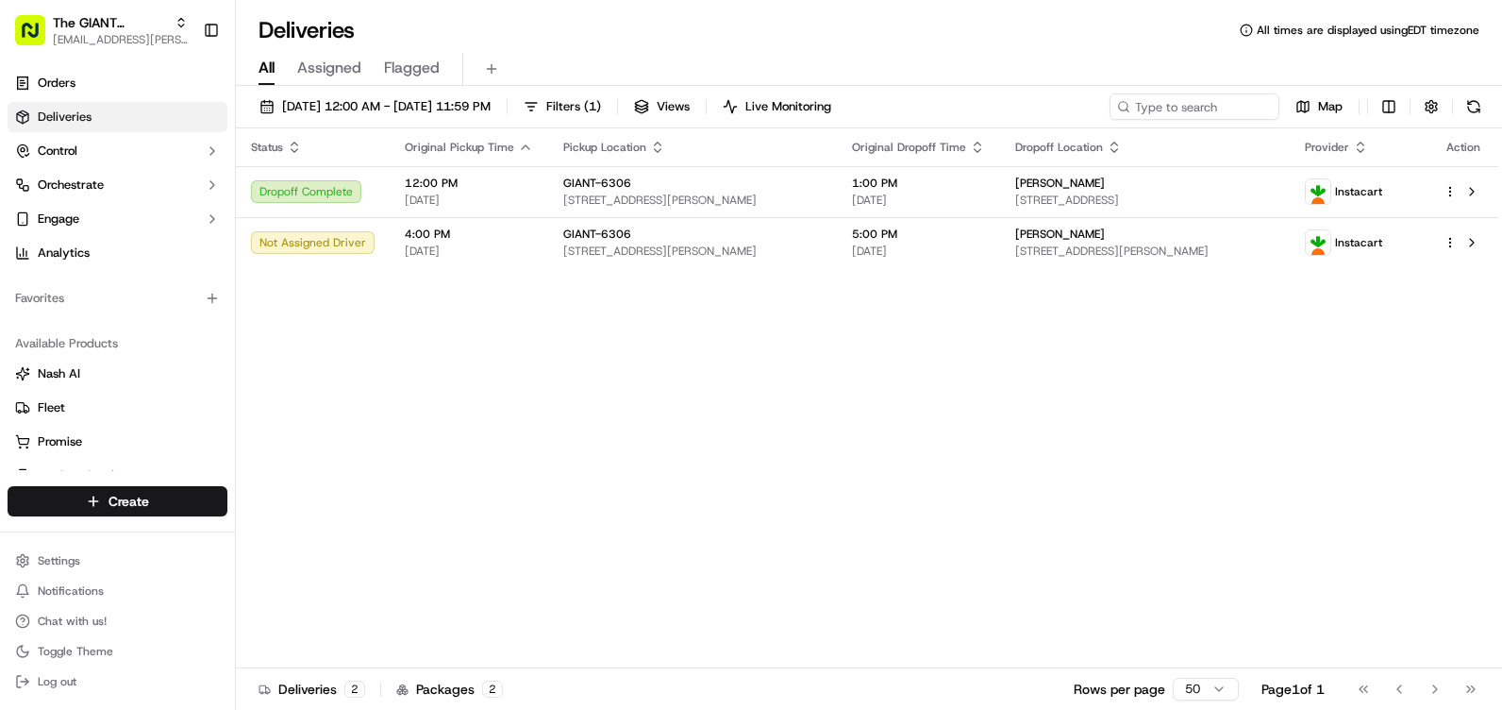
click at [994, 446] on div "Status Original Pickup Time Pickup Location Original Dropoff Time Dropoff Locat…" at bounding box center [867, 398] width 1262 height 540
click at [989, 440] on div "Status Original Pickup Time Pickup Location Original Dropoff Time Dropoff Locat…" at bounding box center [867, 398] width 1262 height 540
click at [1080, 462] on div "Status Original Pickup Time Pickup Location Original Dropoff Time Dropoff Locat…" at bounding box center [867, 398] width 1262 height 540
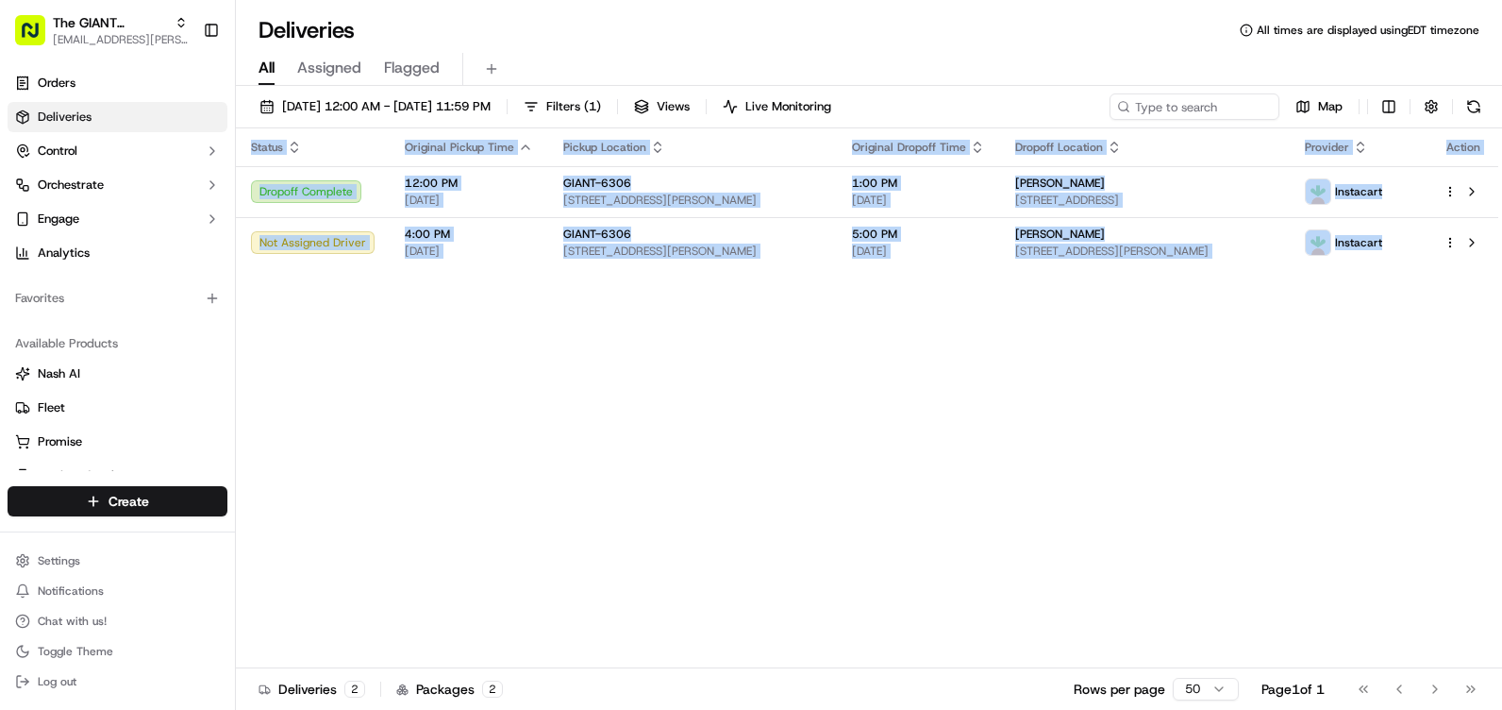
click at [1079, 462] on div "Status Original Pickup Time Pickup Location Original Dropoff Time Dropoff Locat…" at bounding box center [867, 398] width 1262 height 540
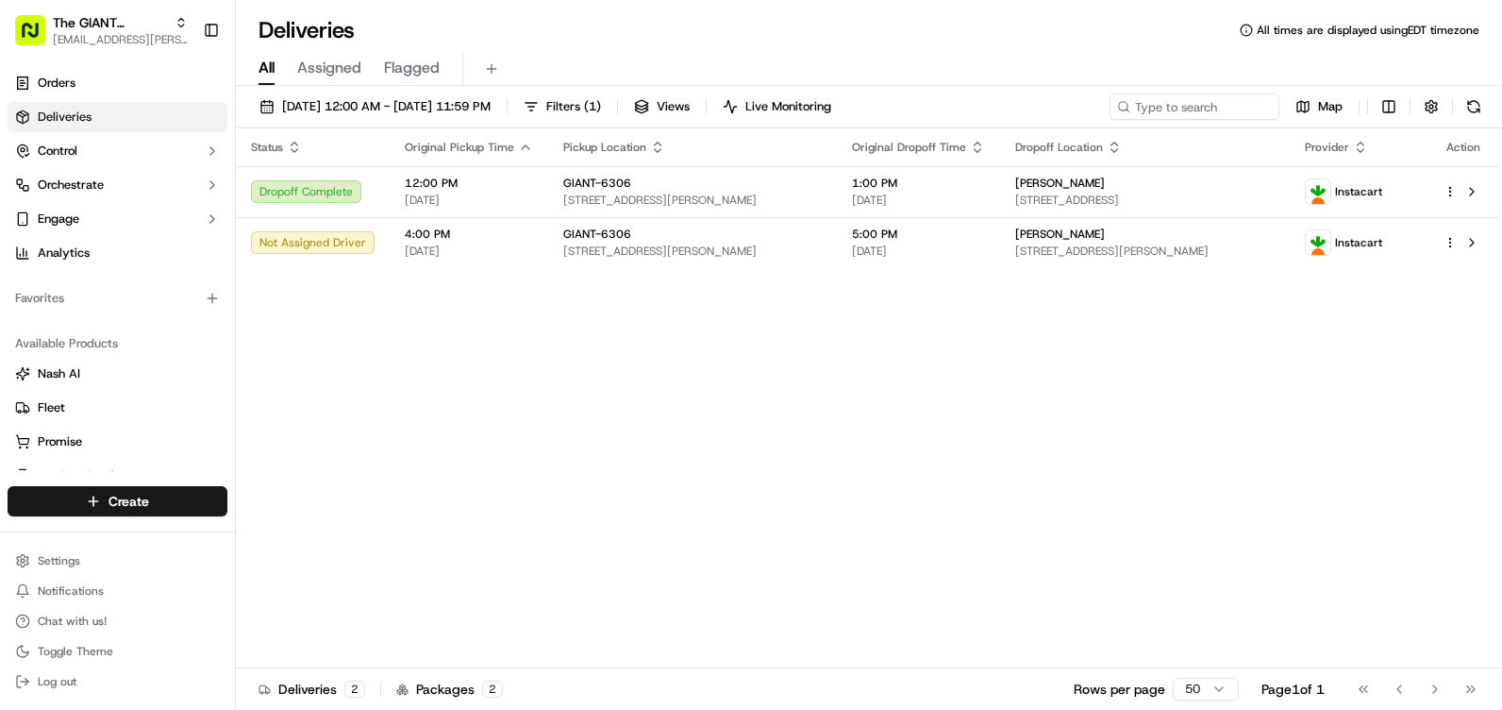
click at [1079, 462] on div "Status Original Pickup Time Pickup Location Original Dropoff Time Dropoff Locat…" at bounding box center [867, 398] width 1262 height 540
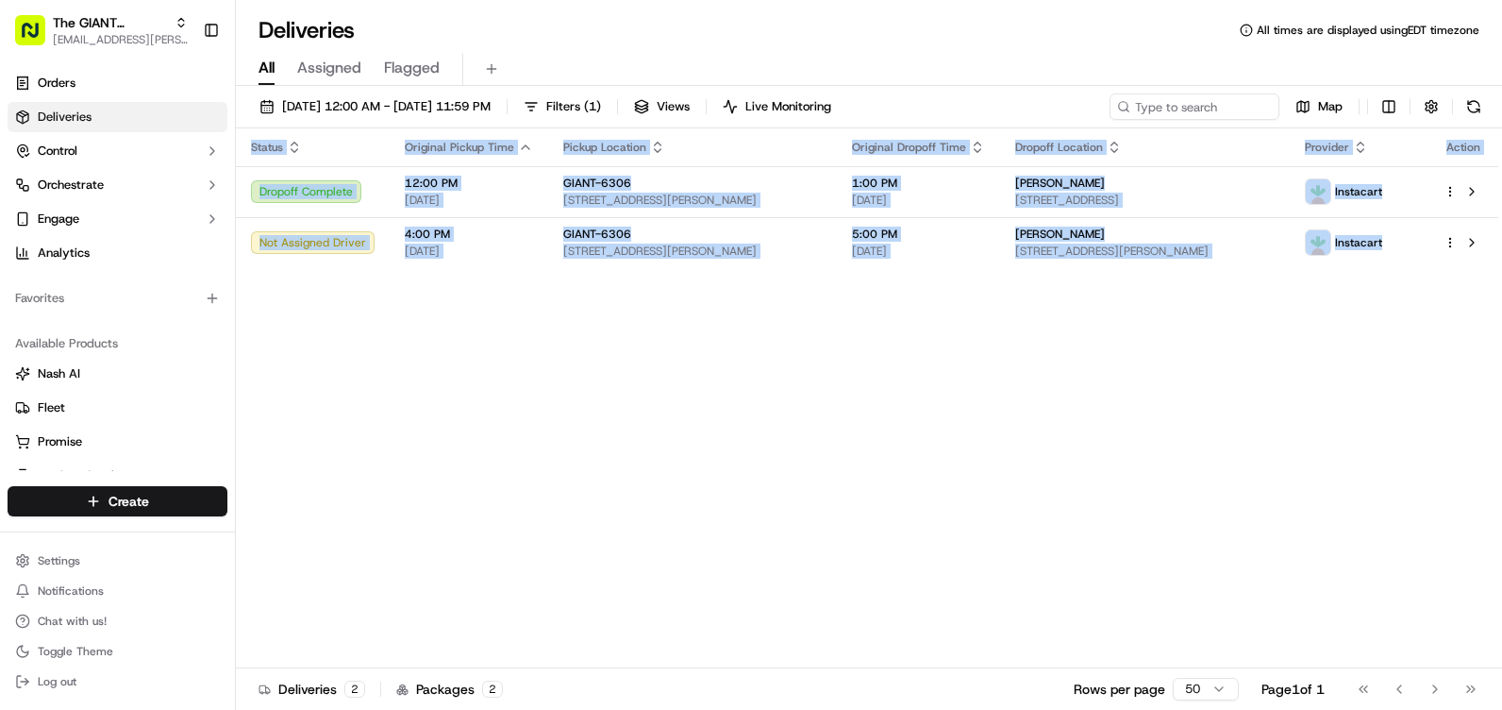
click at [1079, 462] on div "Status Original Pickup Time Pickup Location Original Dropoff Time Dropoff Locat…" at bounding box center [867, 398] width 1262 height 540
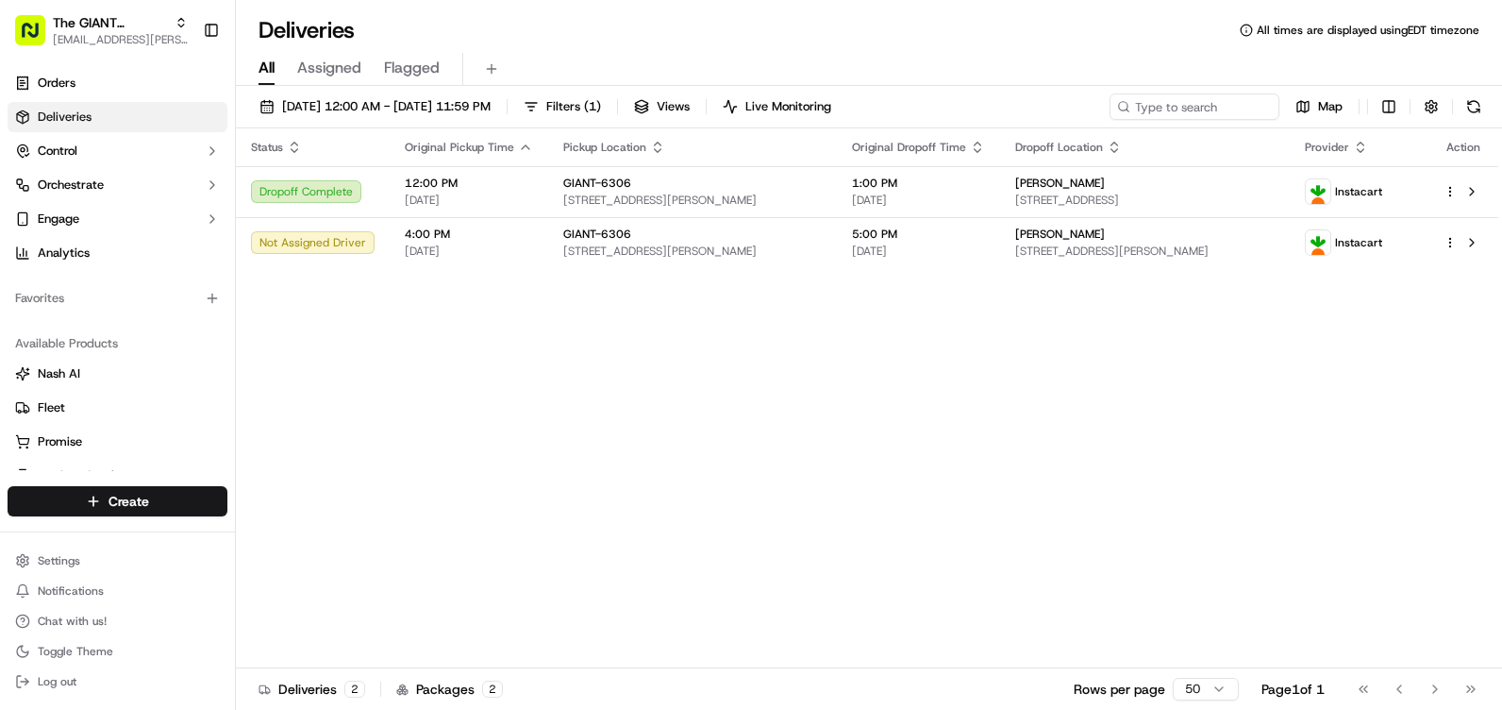
click at [1079, 462] on div "Status Original Pickup Time Pickup Location Original Dropoff Time Dropoff Locat…" at bounding box center [867, 398] width 1262 height 540
click at [1107, 442] on div "Status Original Pickup Time Pickup Location Original Dropoff Time Dropoff Locat…" at bounding box center [867, 398] width 1262 height 540
click at [911, 420] on div "Status Original Pickup Time Pickup Location Original Dropoff Time Dropoff Locat…" at bounding box center [867, 398] width 1262 height 540
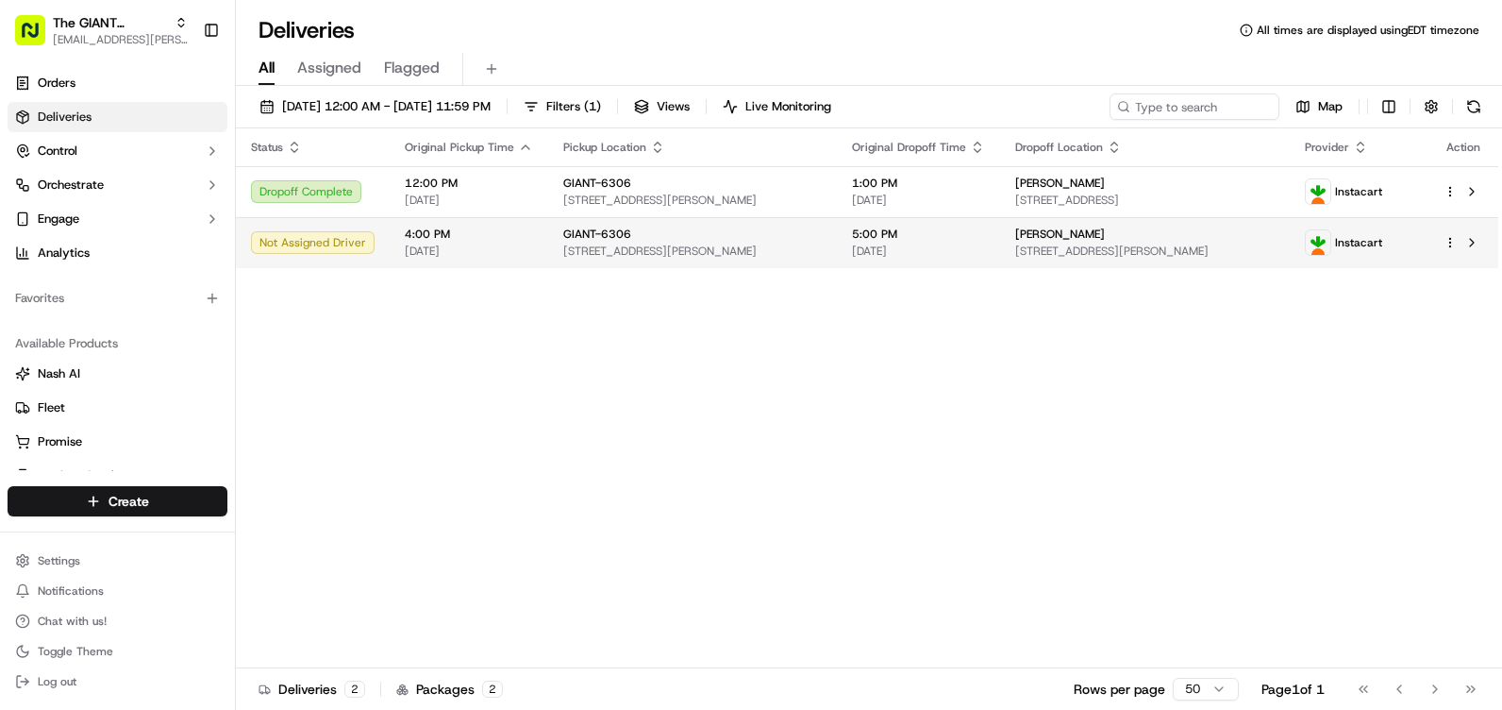
click at [487, 259] on span "[DATE]" at bounding box center [469, 250] width 128 height 15
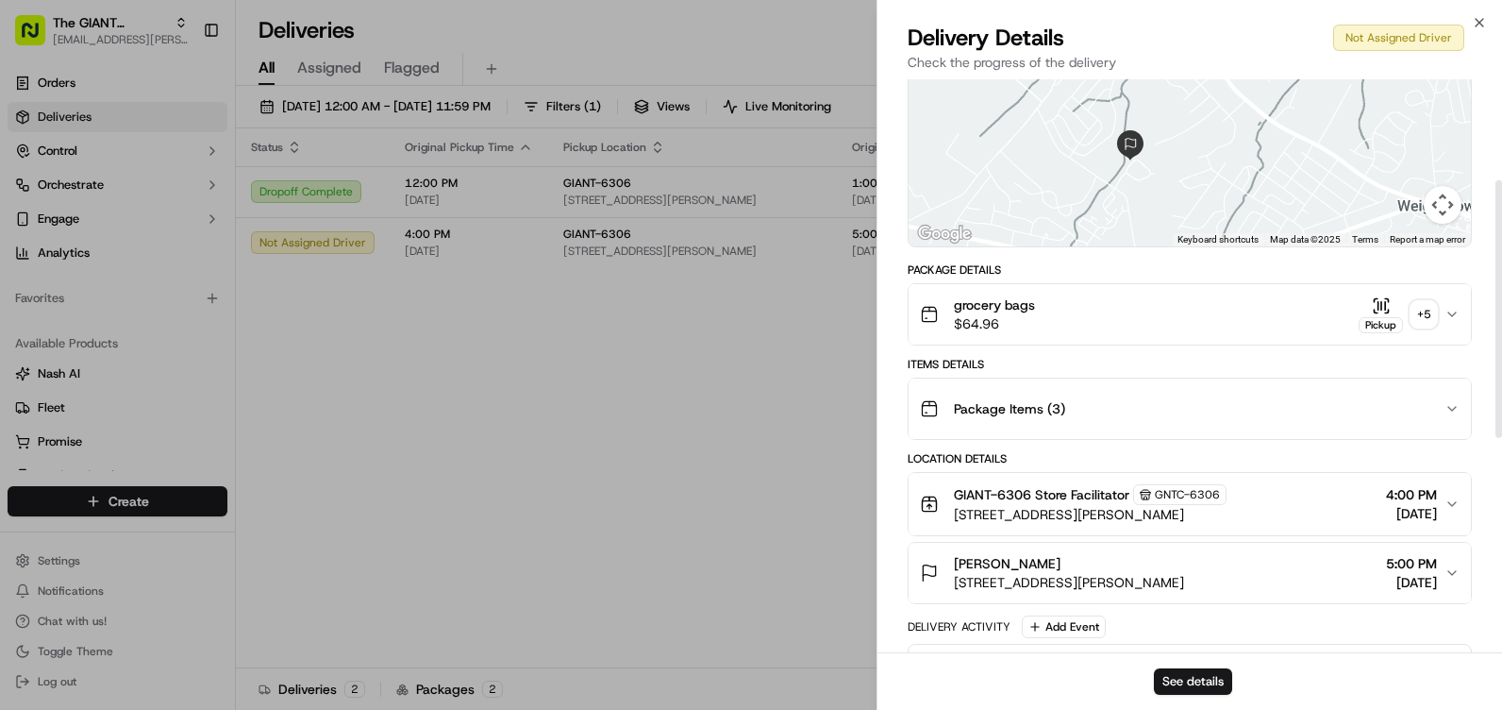
scroll to position [283, 0]
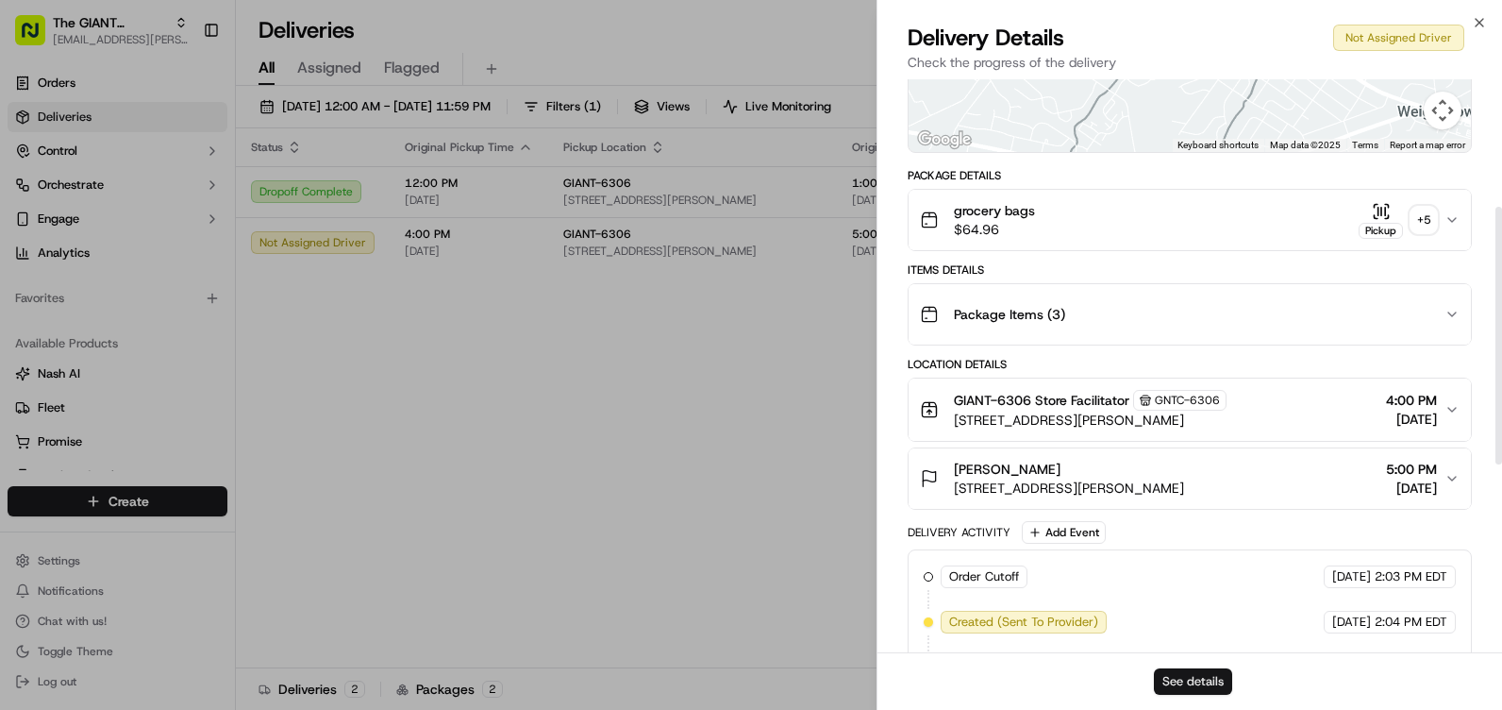
click at [1193, 677] on button "See details" at bounding box center [1193, 681] width 78 height 26
click at [1481, 18] on icon "button" at bounding box center [1479, 22] width 15 height 15
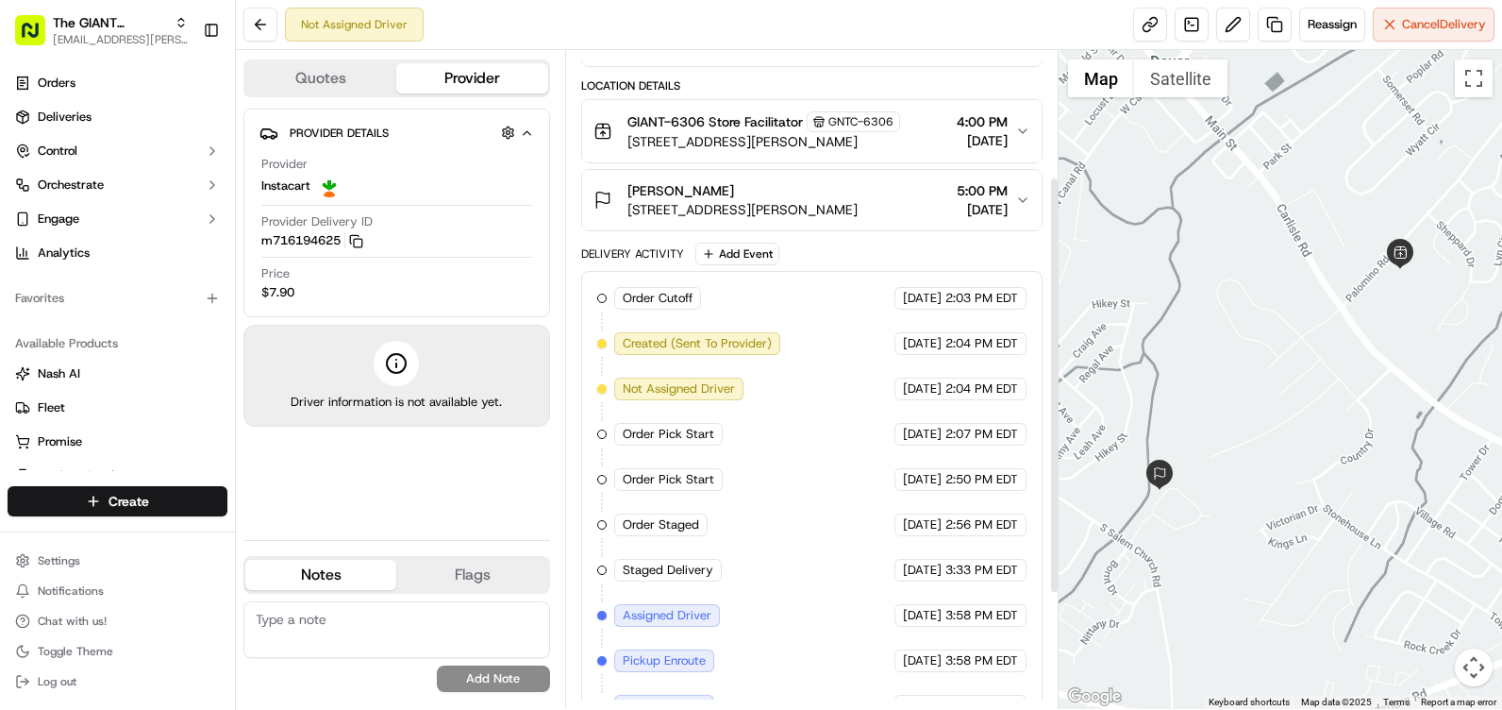
scroll to position [191, 0]
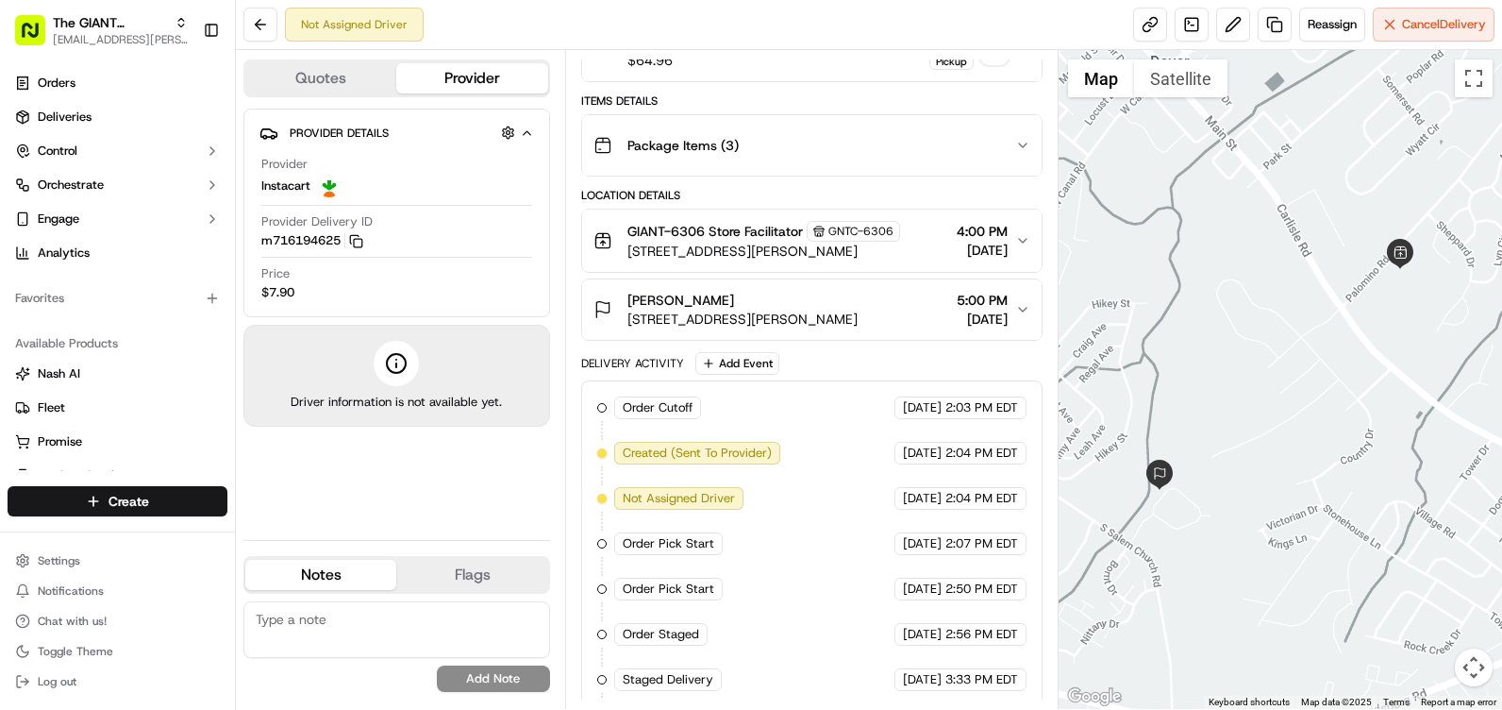
click at [485, 483] on div "Provider Details Hidden ( 4 ) Provider Instacart Provider Delivery ID m71619462…" at bounding box center [396, 317] width 307 height 416
click at [1405, 28] on span "Cancel Delivery" at bounding box center [1444, 24] width 84 height 17
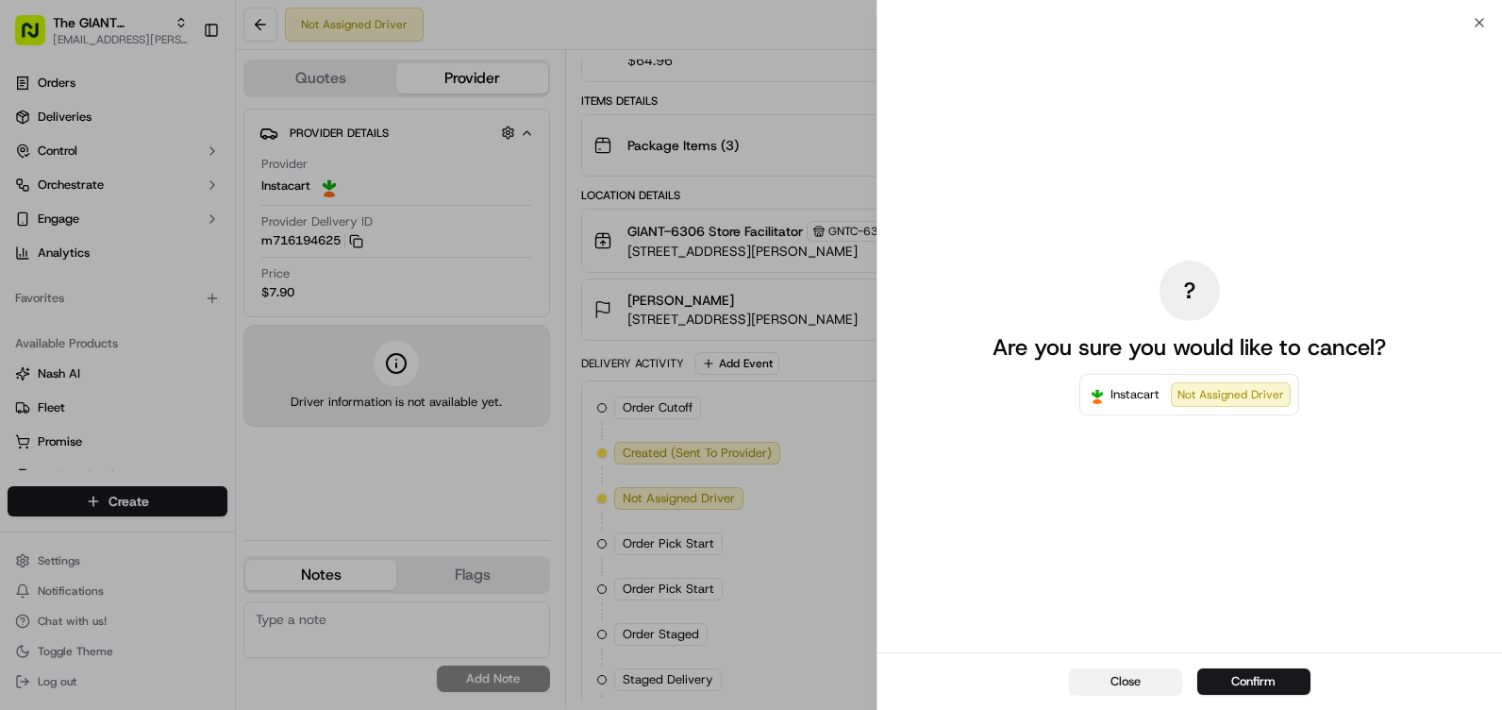
click at [1139, 680] on button "Close" at bounding box center [1125, 681] width 113 height 26
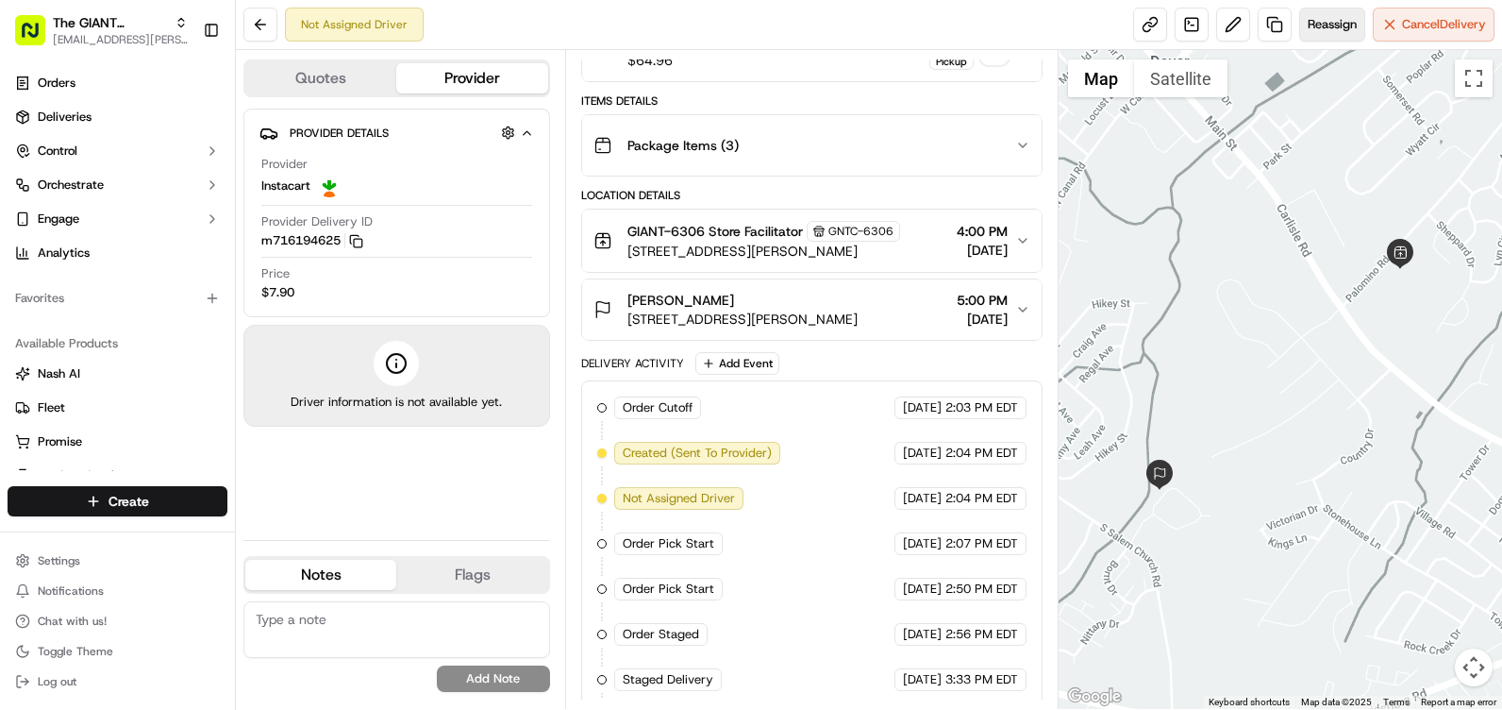
click at [1329, 22] on span "Reassign" at bounding box center [1332, 24] width 49 height 17
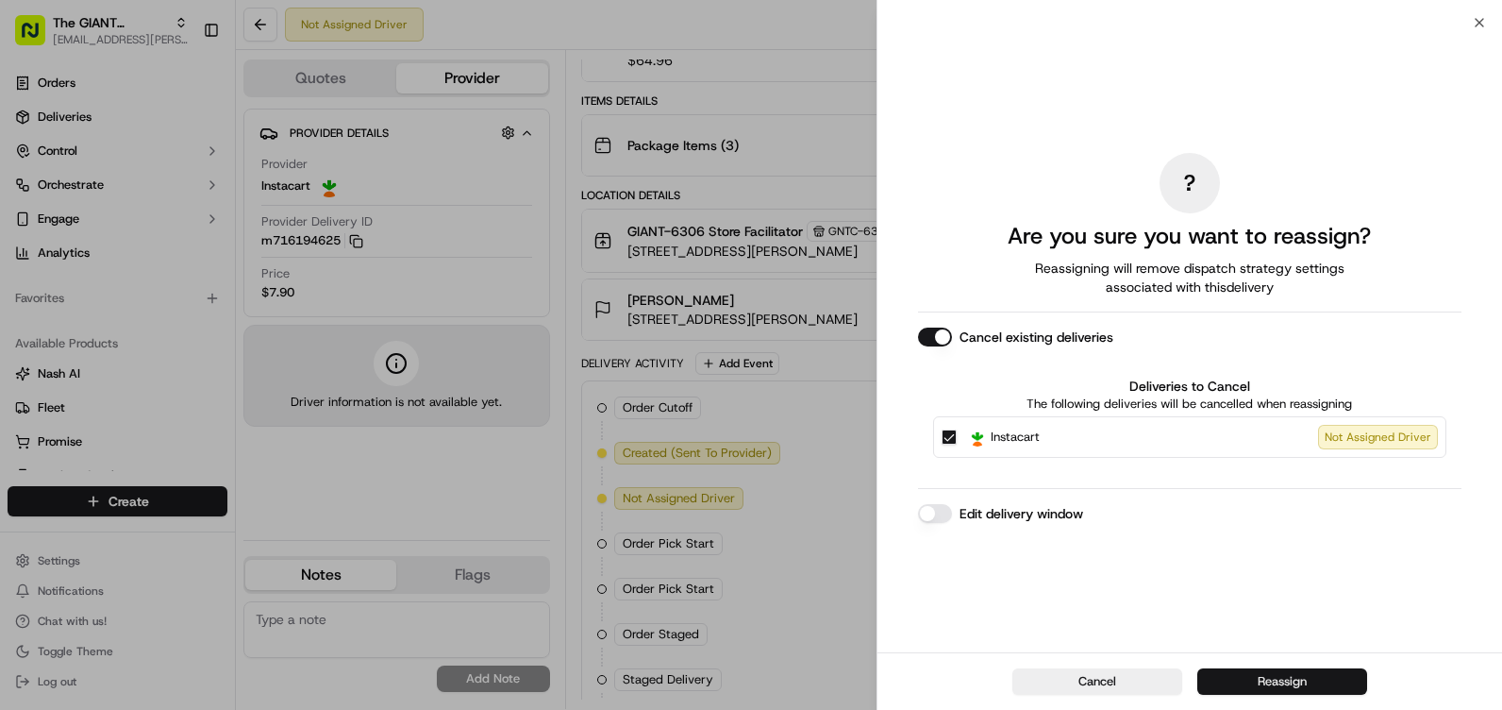
click at [1298, 688] on button "Reassign" at bounding box center [1282, 681] width 170 height 26
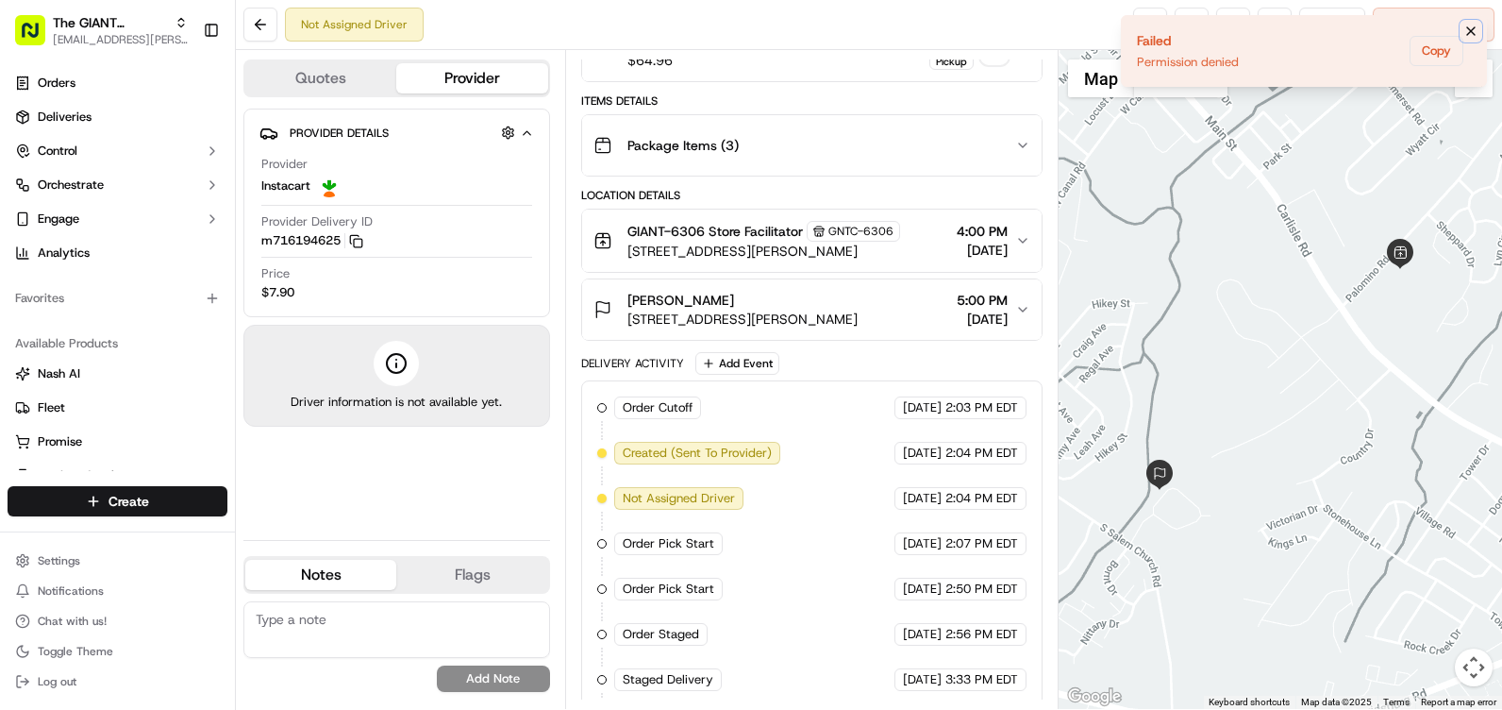
click at [1471, 34] on icon "Notifications (F8)" at bounding box center [1470, 31] width 15 height 15
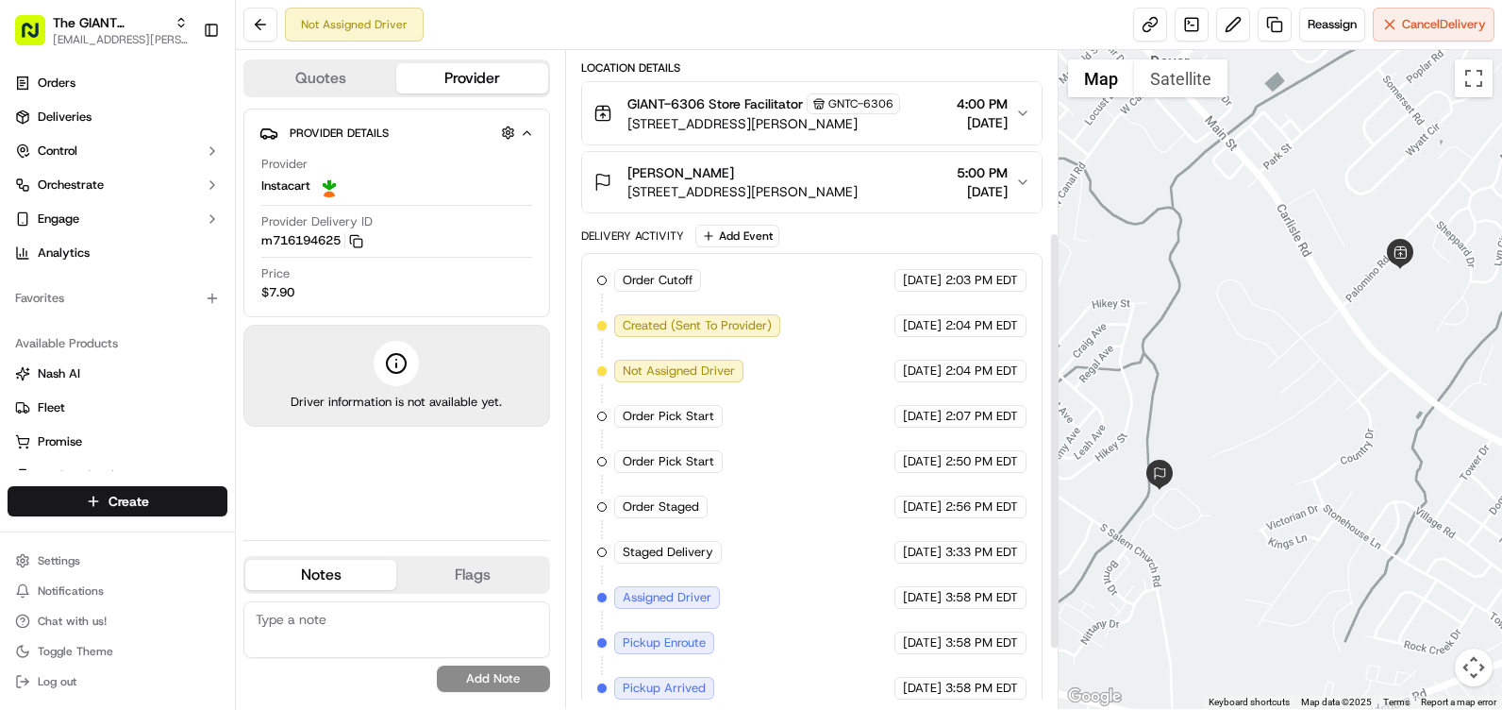
scroll to position [285, 0]
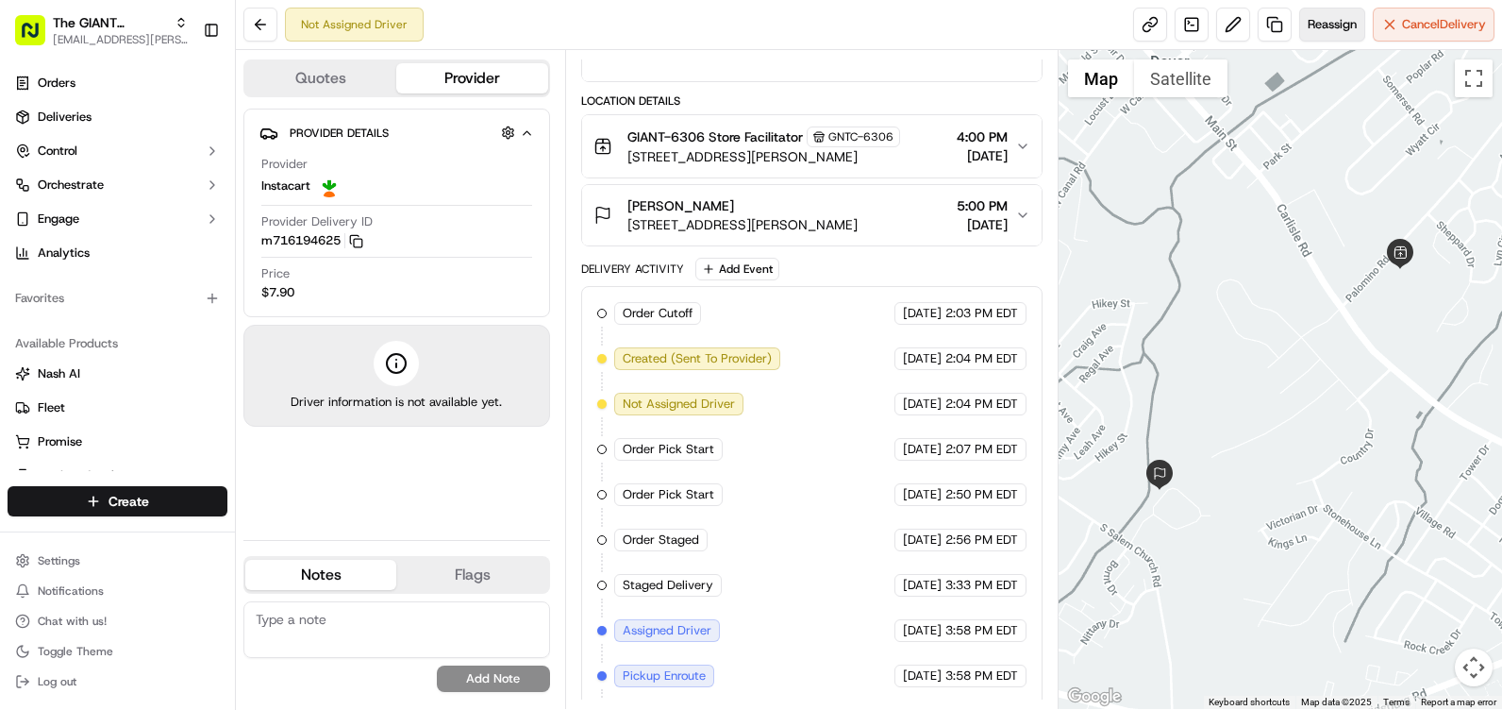
click at [1323, 32] on span "Reassign" at bounding box center [1332, 24] width 49 height 17
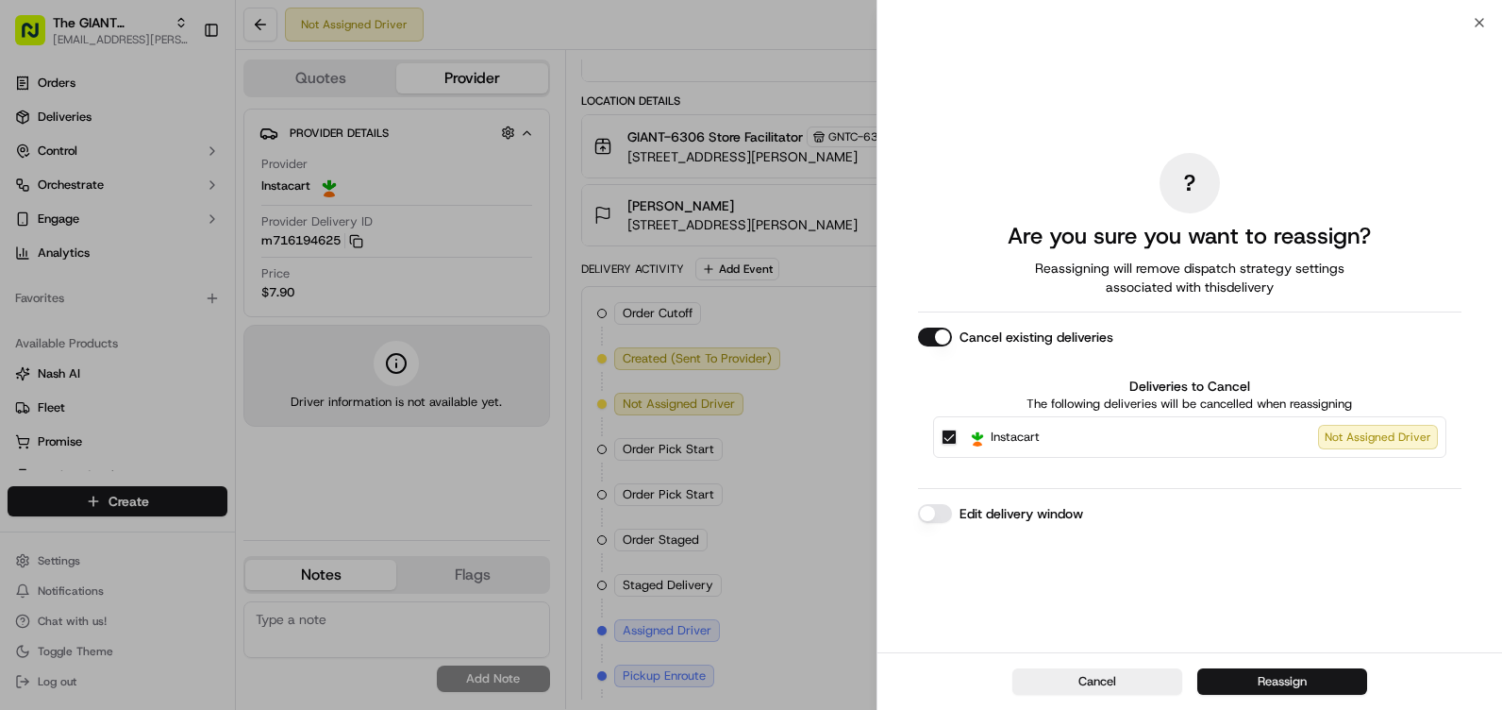
click at [1336, 684] on button "Reassign" at bounding box center [1282, 681] width 170 height 26
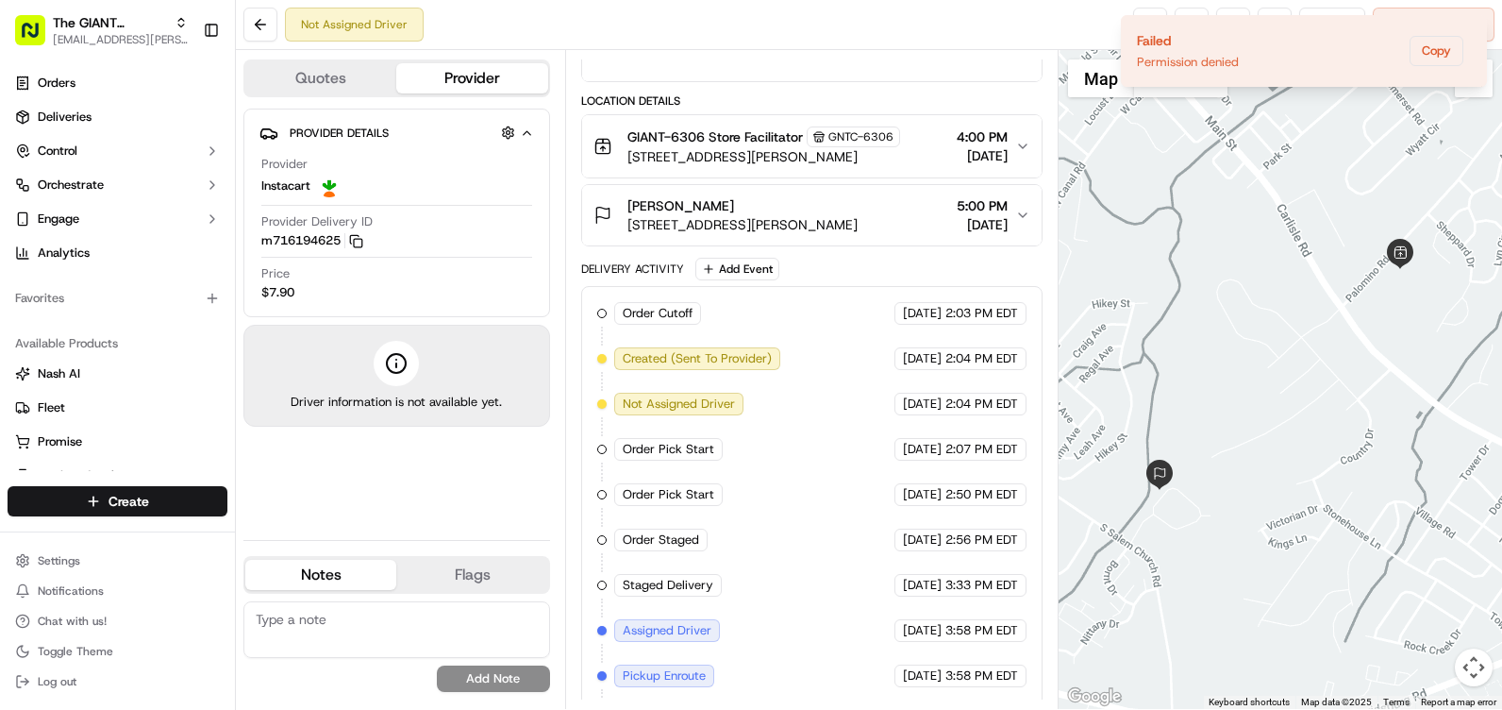
click at [1469, 14] on ol "Failed Permission denied Copy" at bounding box center [1304, 51] width 396 height 102
click at [1482, 204] on div at bounding box center [1280, 379] width 443 height 659
click at [1468, 31] on icon "Notifications (F8)" at bounding box center [1470, 31] width 15 height 15
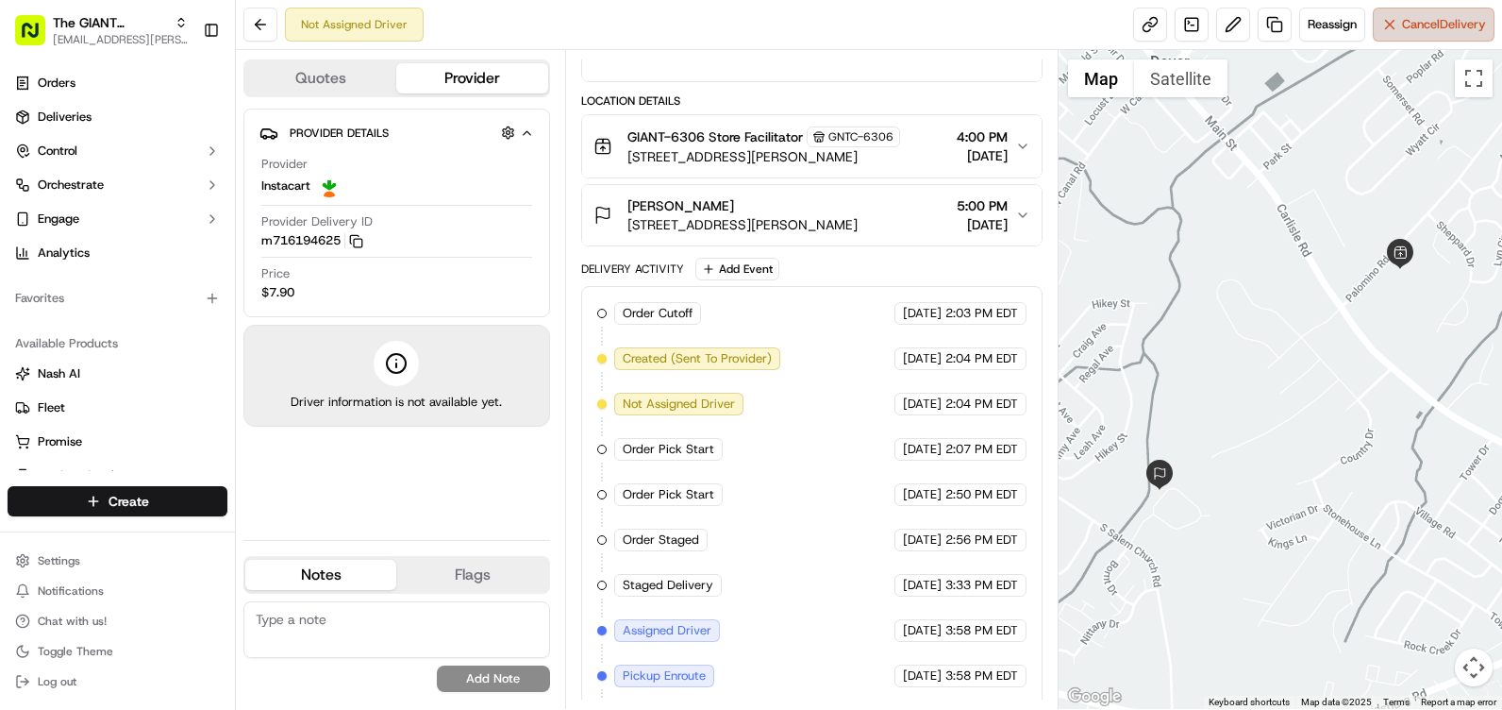
click at [1429, 28] on span "Cancel Delivery" at bounding box center [1444, 24] width 84 height 17
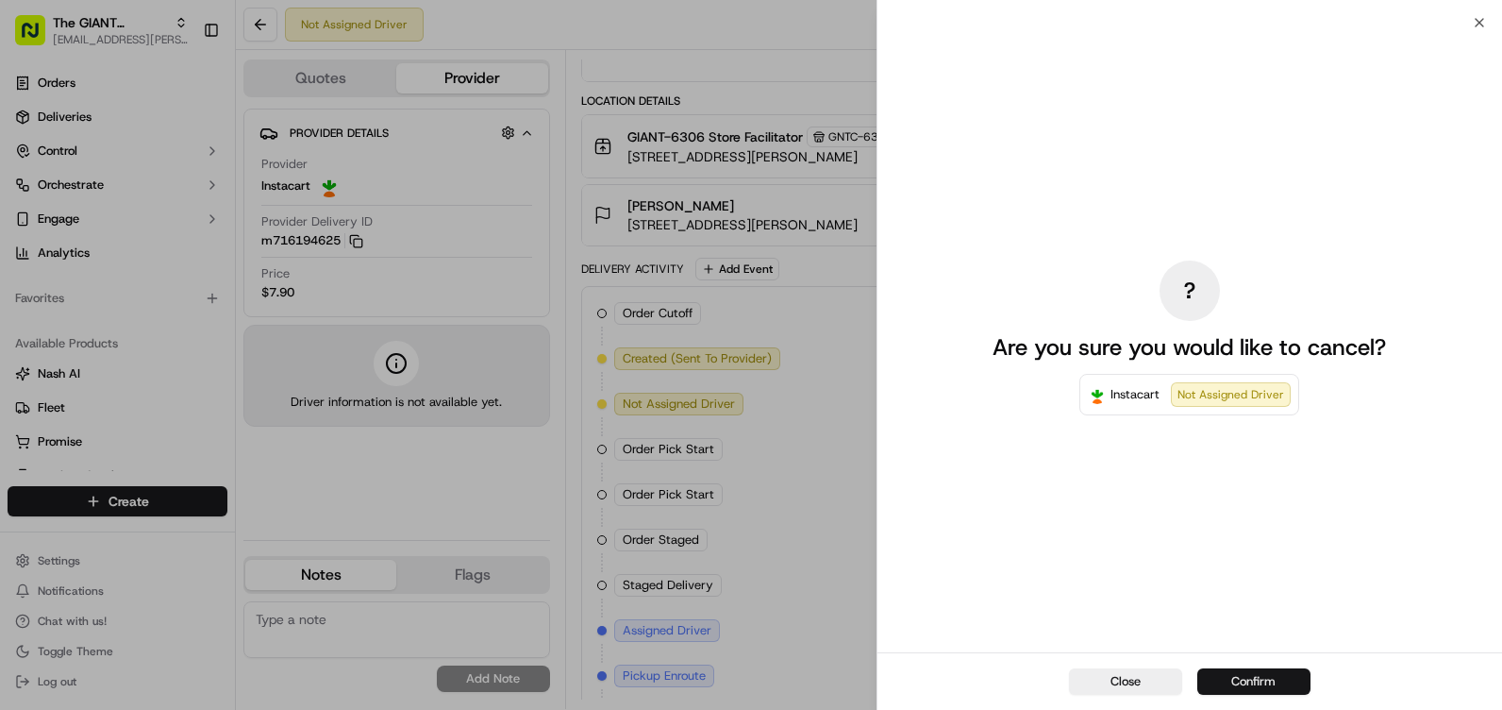
click at [1264, 683] on button "Confirm" at bounding box center [1253, 681] width 113 height 26
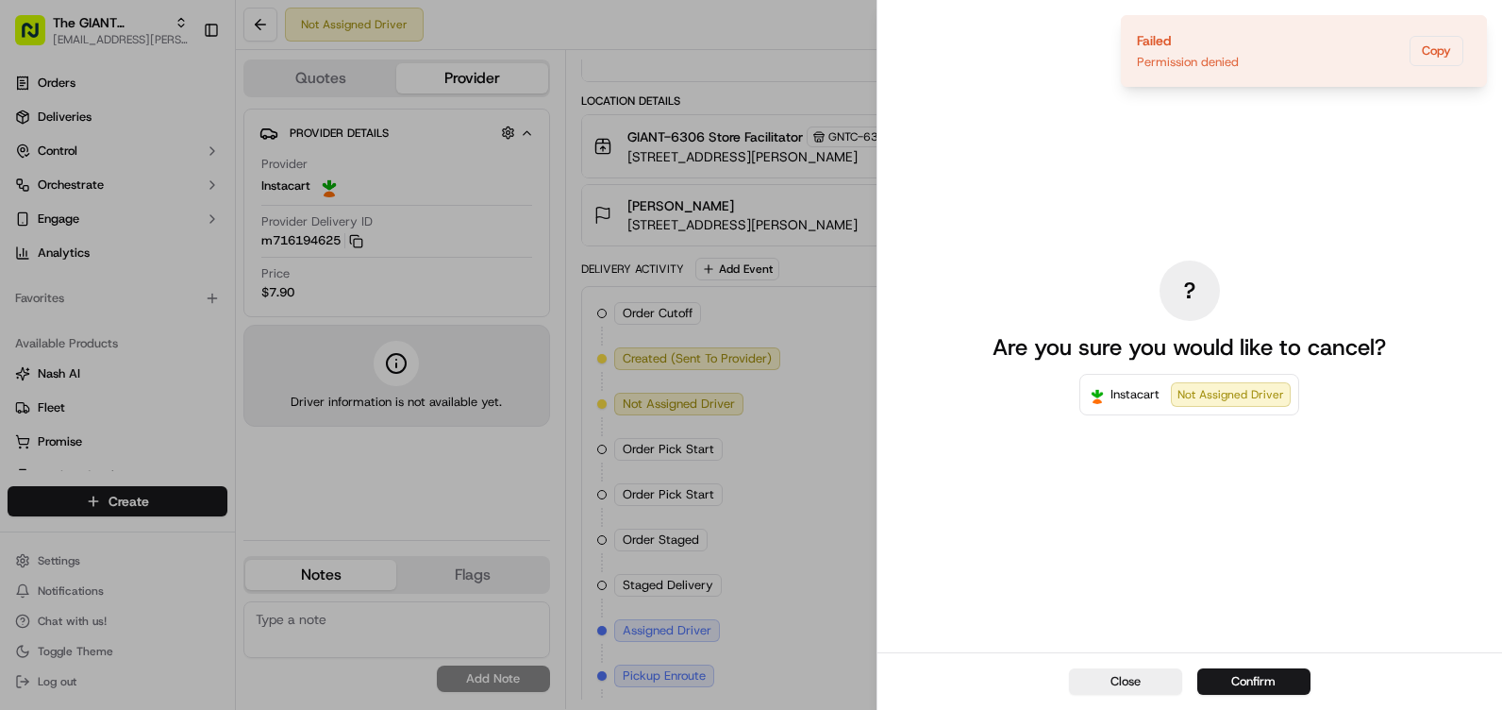
click at [1145, 685] on button "Close" at bounding box center [1125, 681] width 113 height 26
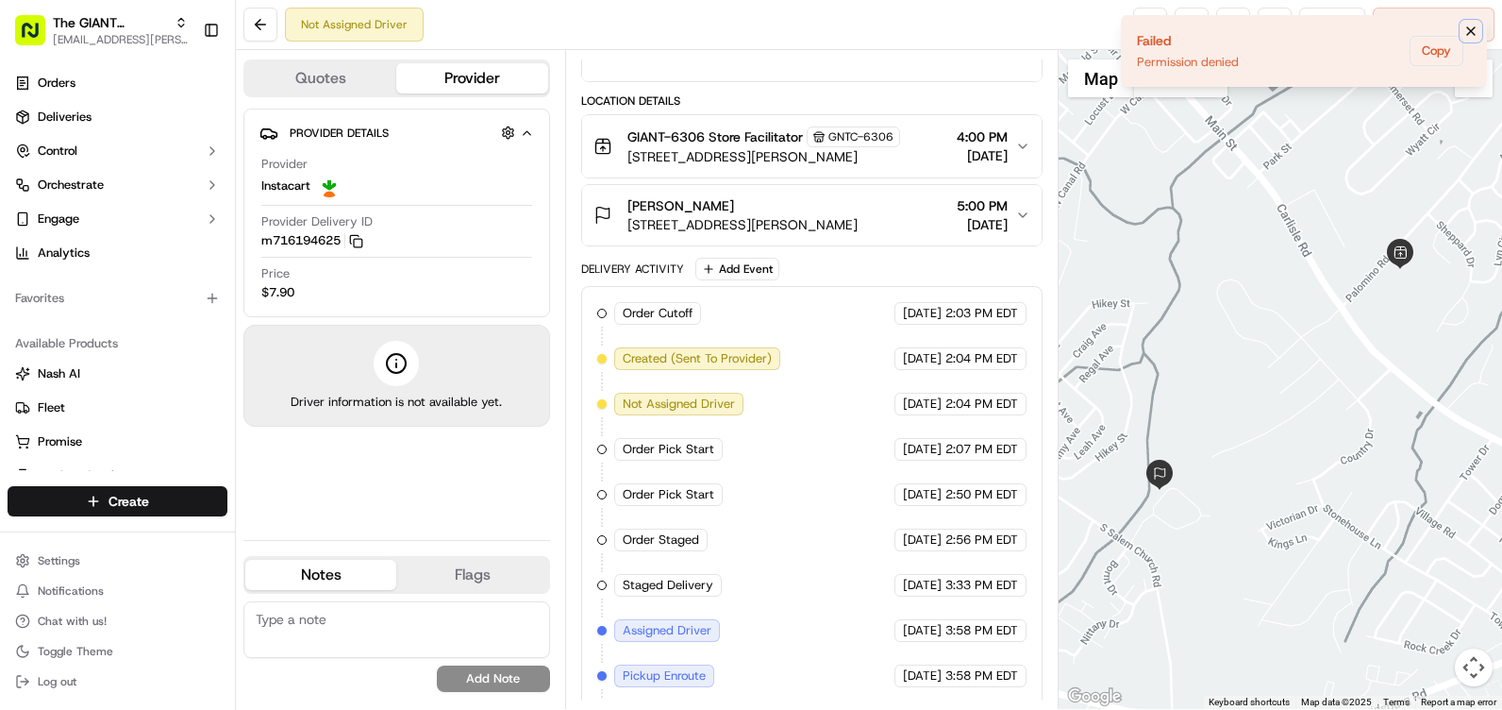
click at [1471, 31] on icon "Notifications (F8)" at bounding box center [1471, 31] width 8 height 8
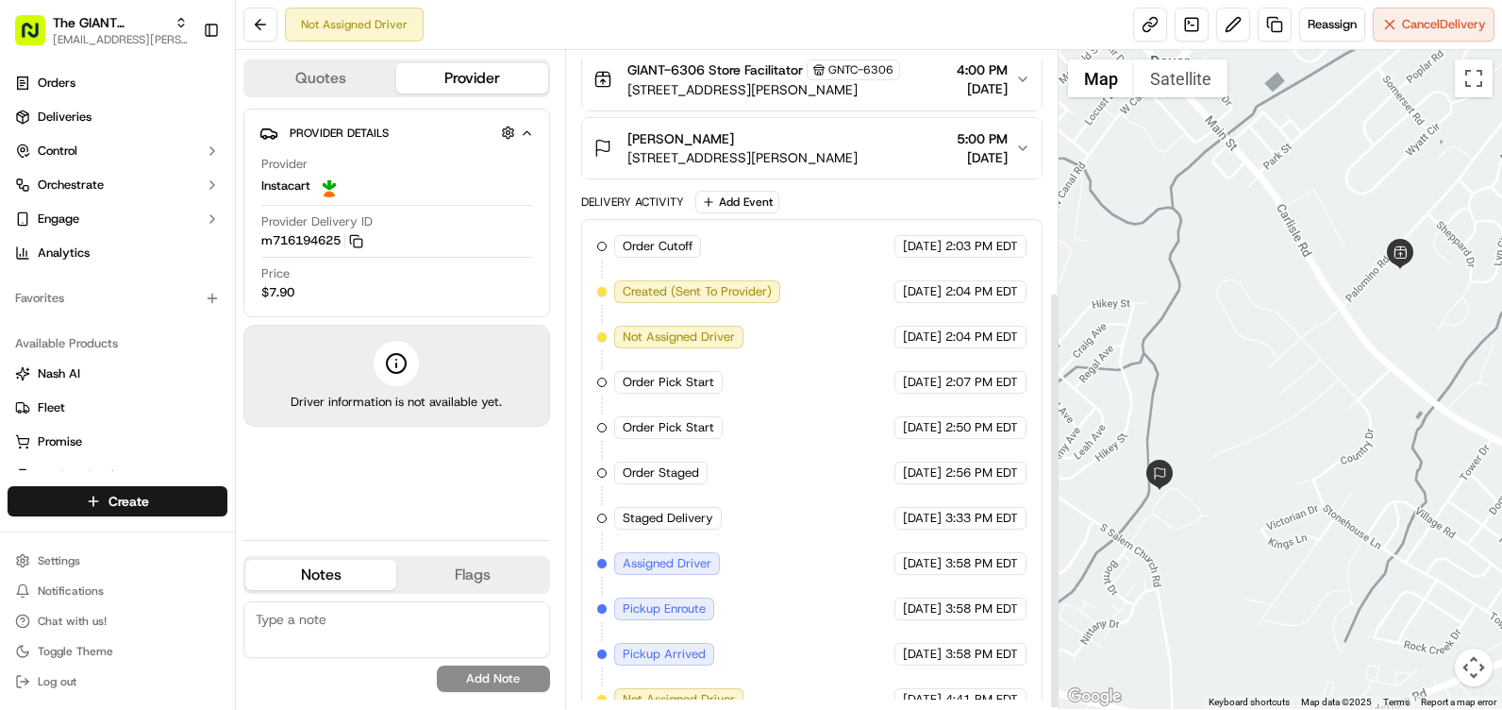
scroll to position [379, 0]
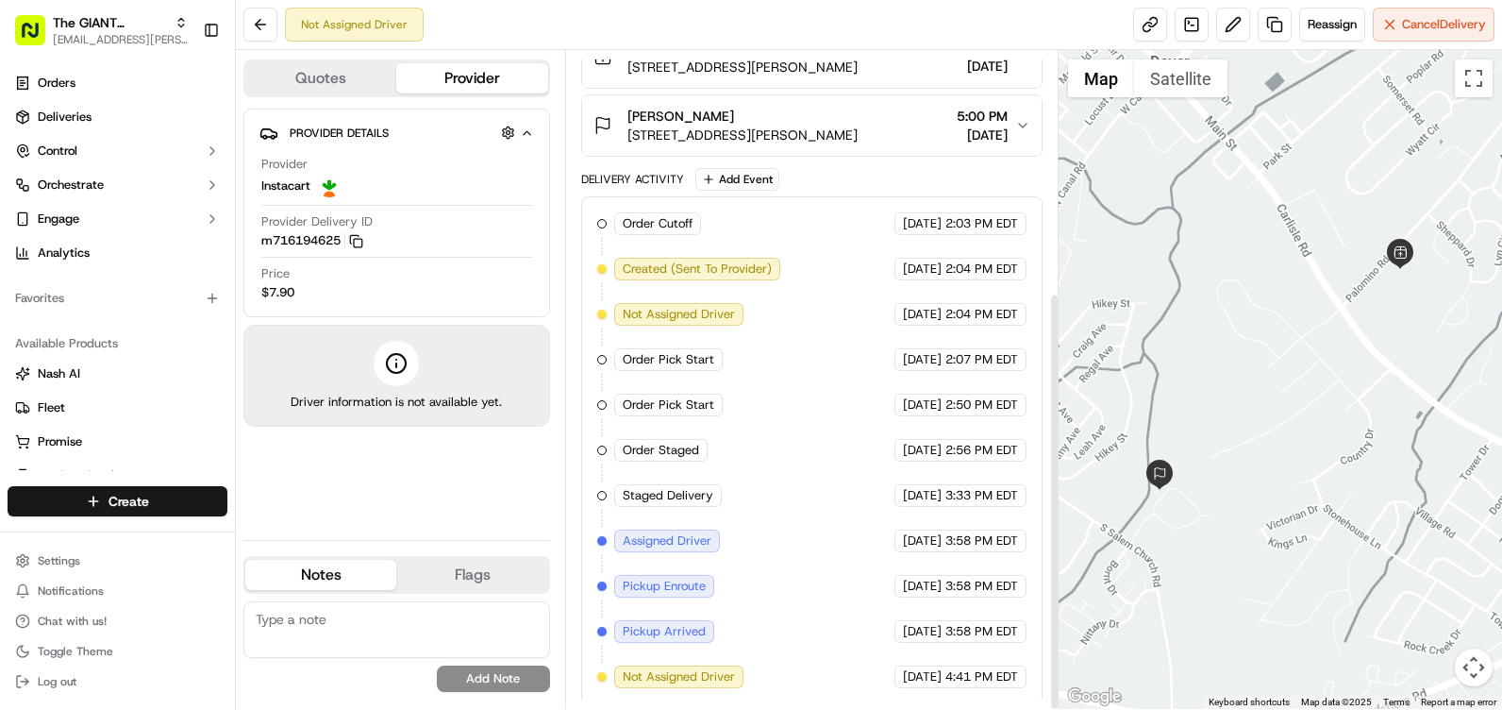
scroll to position [379, 0]
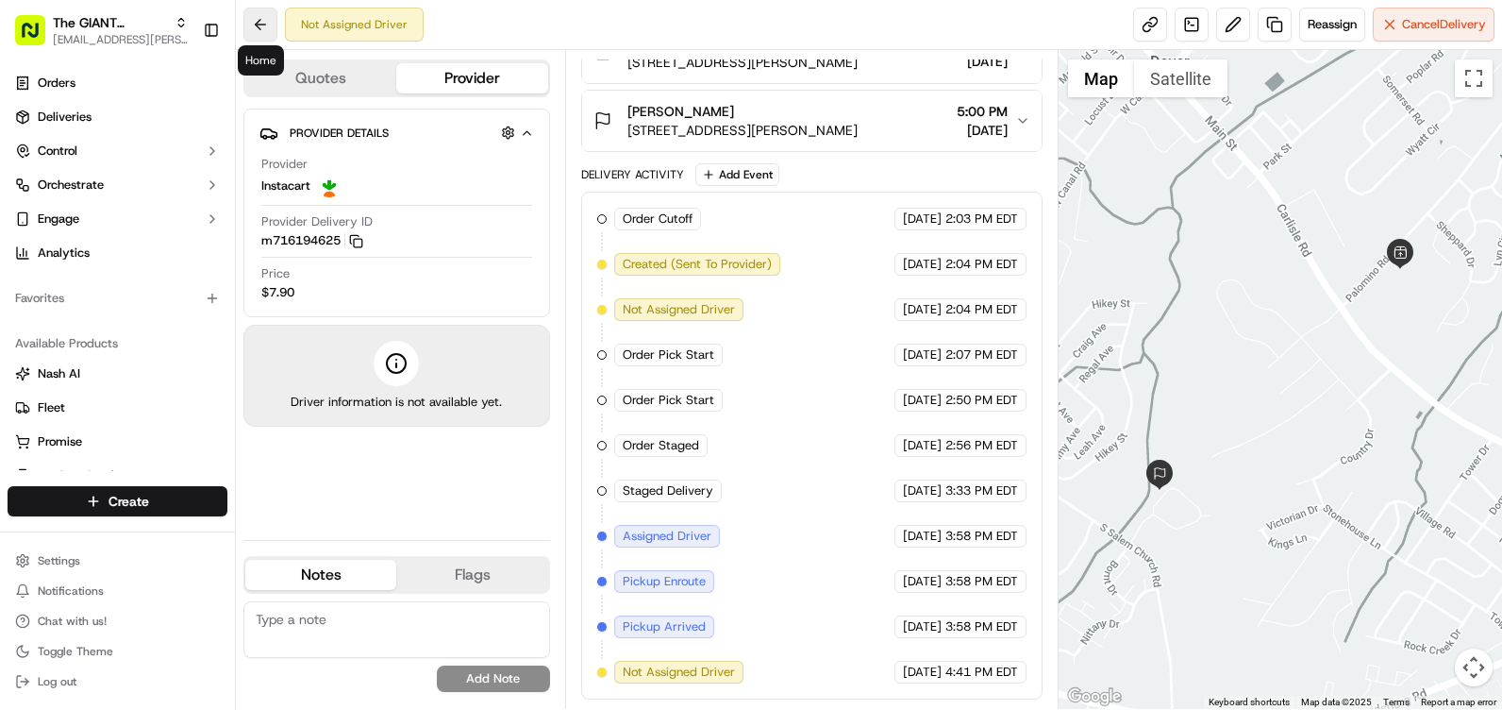
click at [262, 28] on button at bounding box center [260, 25] width 34 height 34
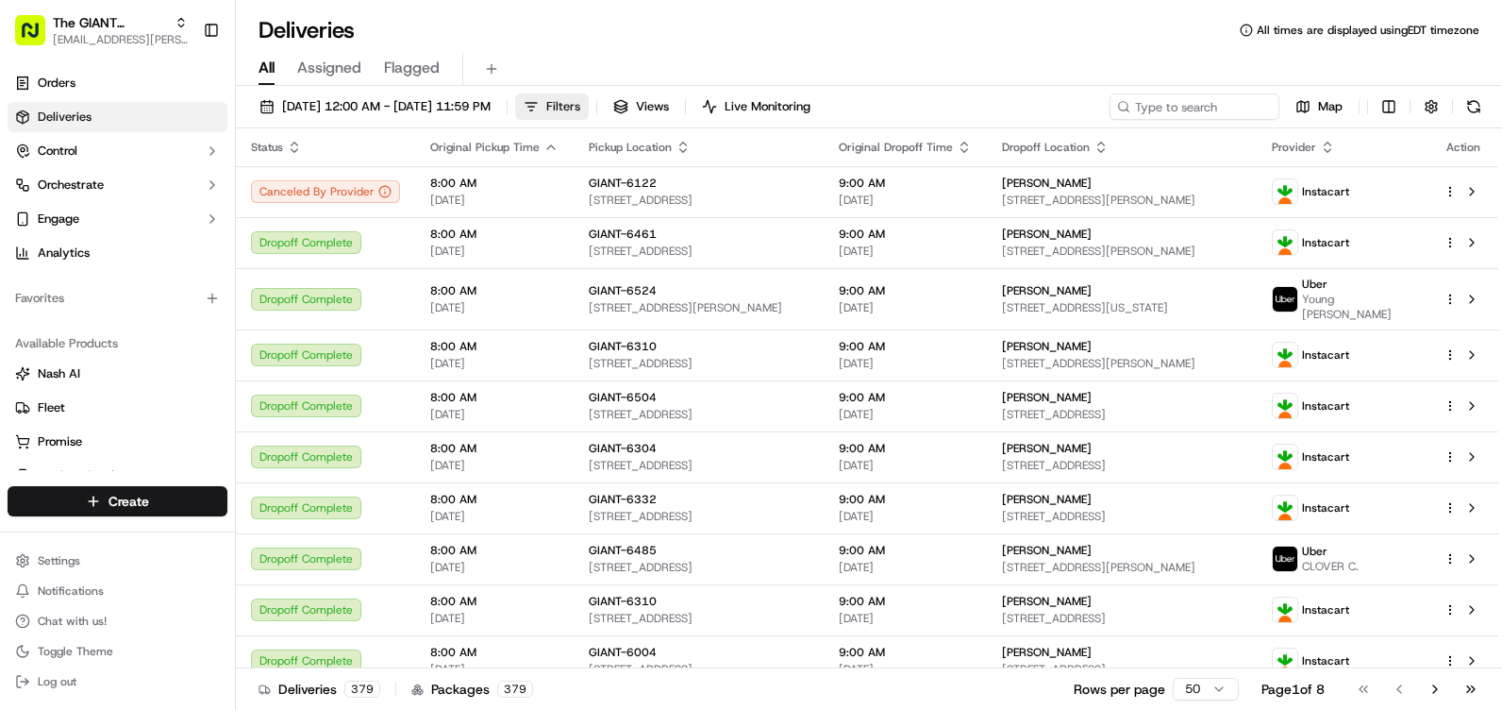
click at [580, 111] on span "Filters" at bounding box center [563, 106] width 34 height 17
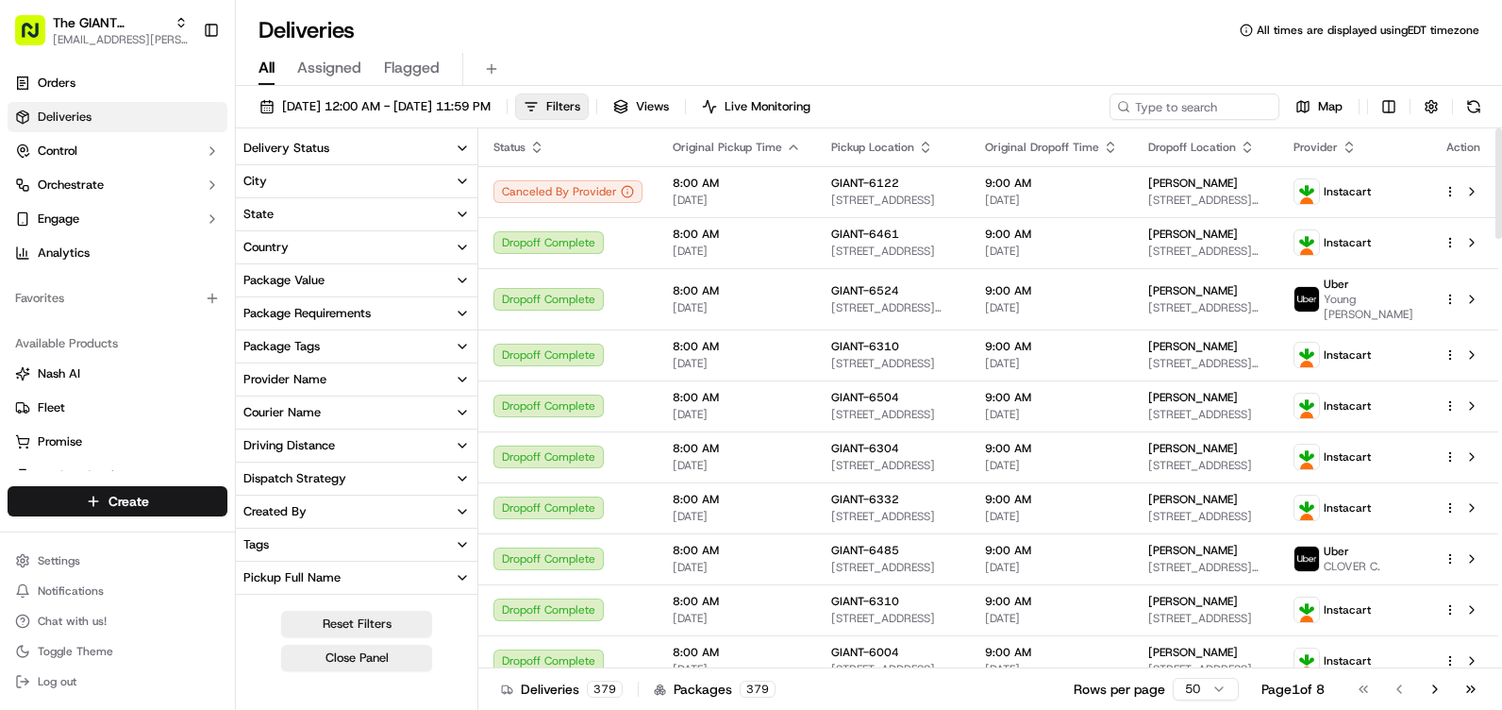
click at [337, 180] on button "City" at bounding box center [357, 181] width 242 height 32
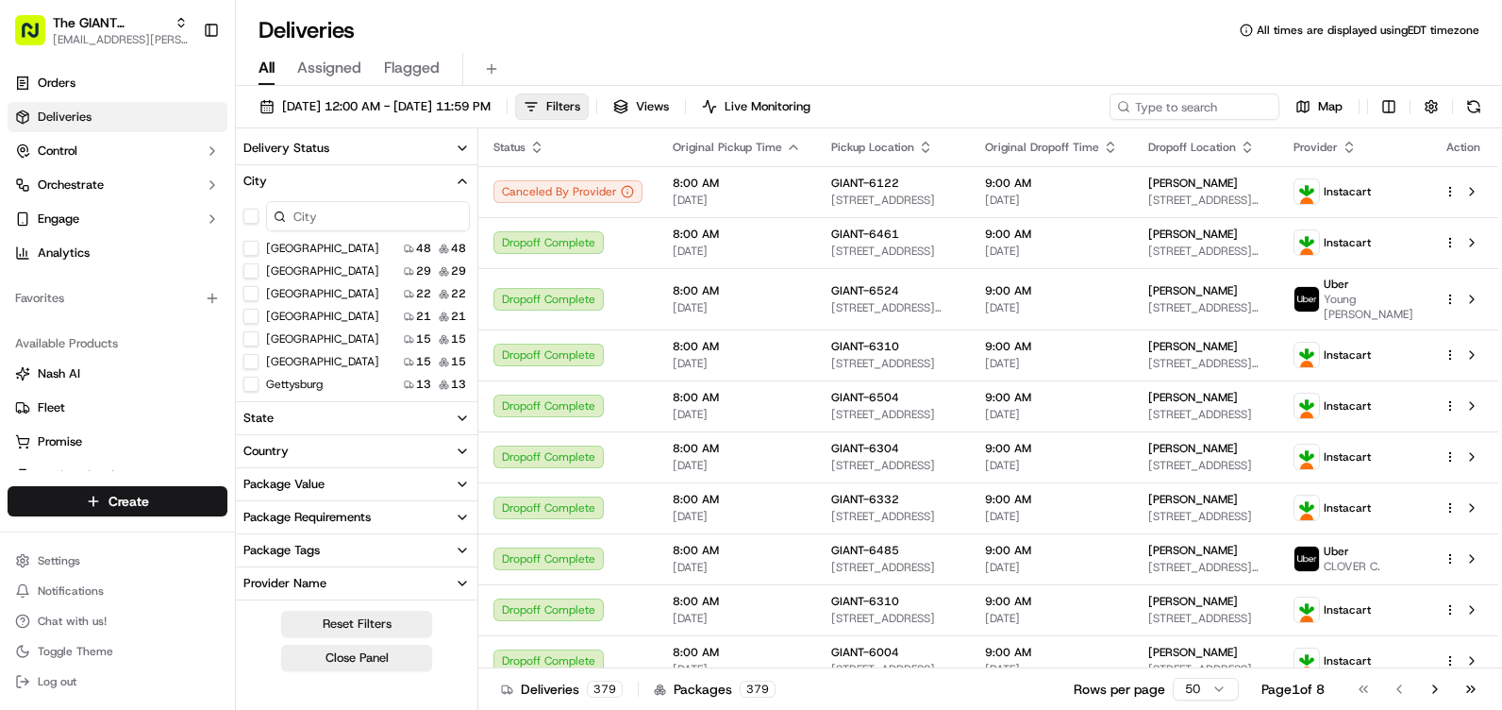
click at [366, 215] on input at bounding box center [368, 216] width 204 height 30
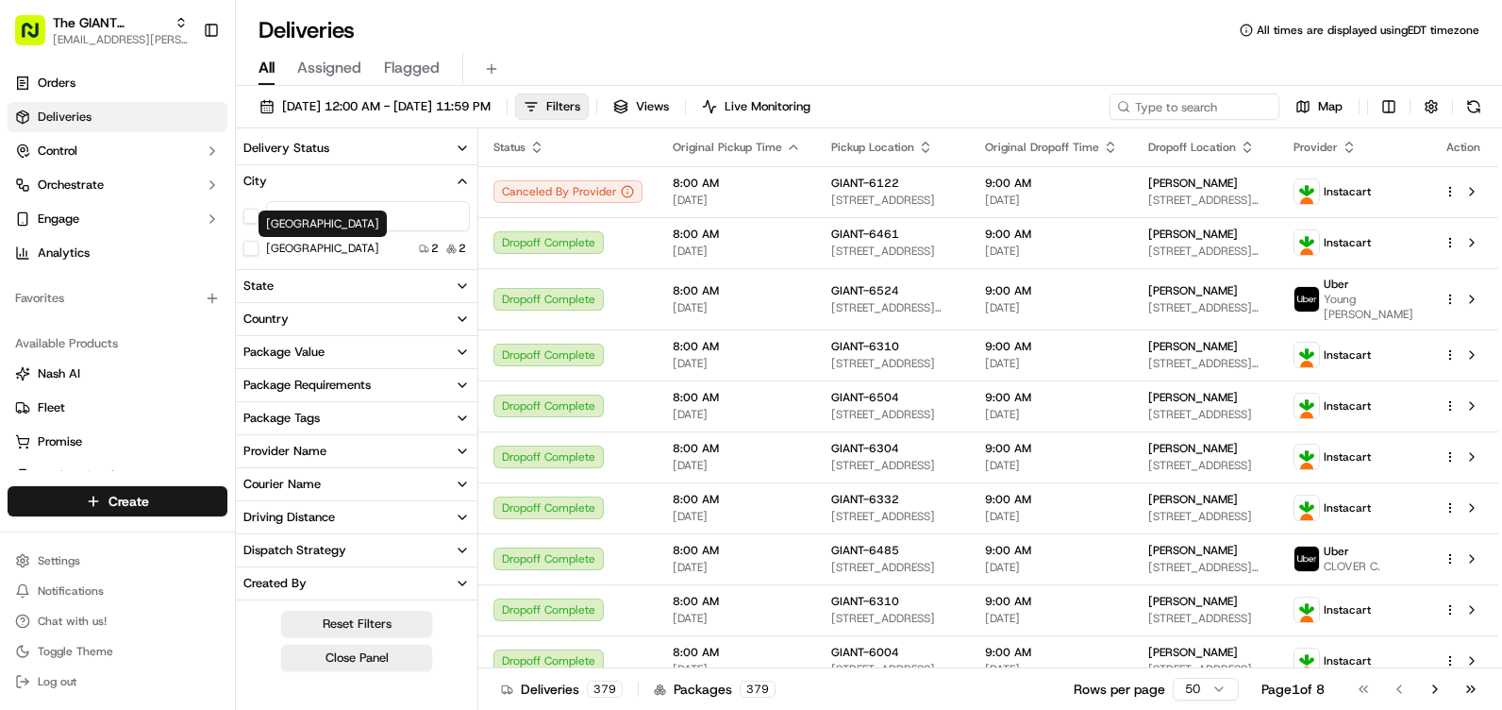
type input "dov"
click at [249, 250] on button "Dover" at bounding box center [250, 248] width 15 height 15
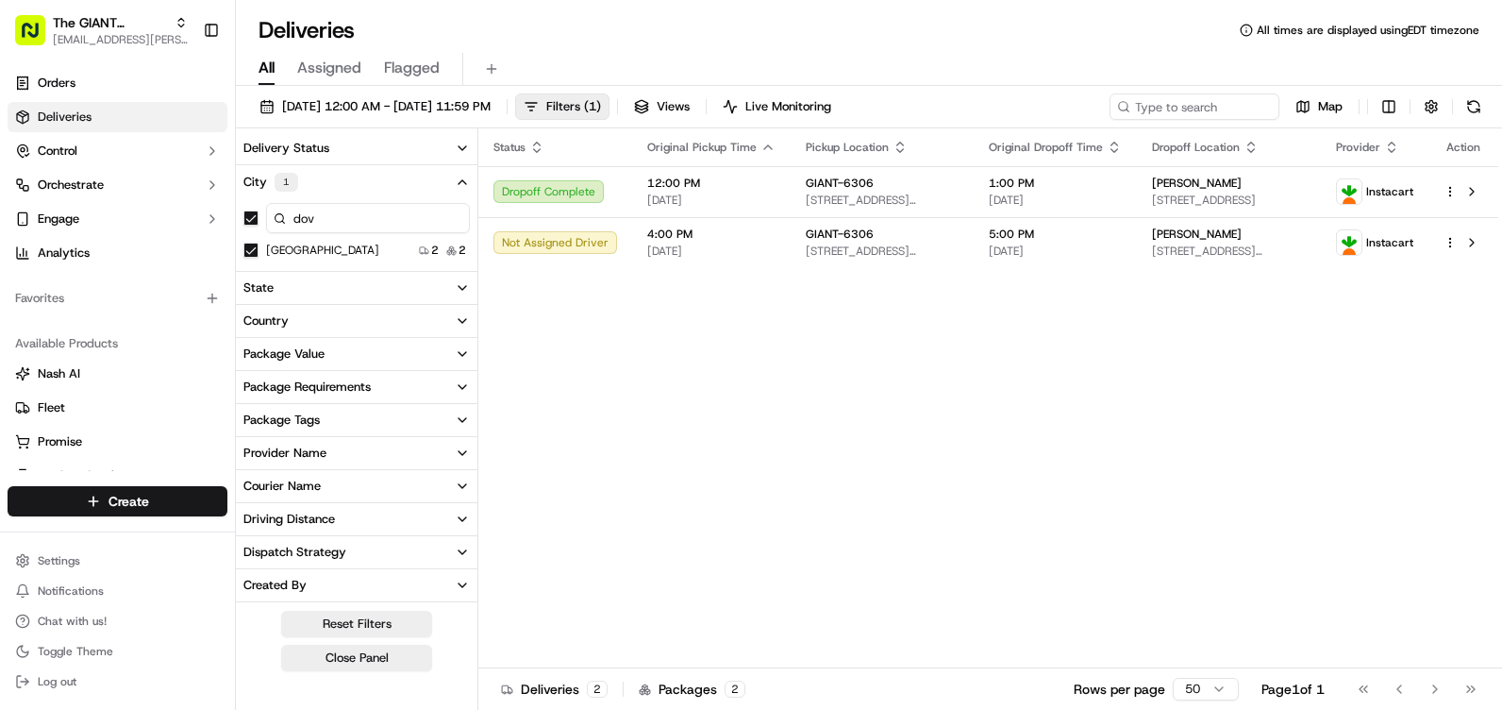
click at [805, 403] on div "Status Original Pickup Time Pickup Location Original Dropoff Time Dropoff Locat…" at bounding box center [988, 398] width 1020 height 540
